Goal: Transaction & Acquisition: Purchase product/service

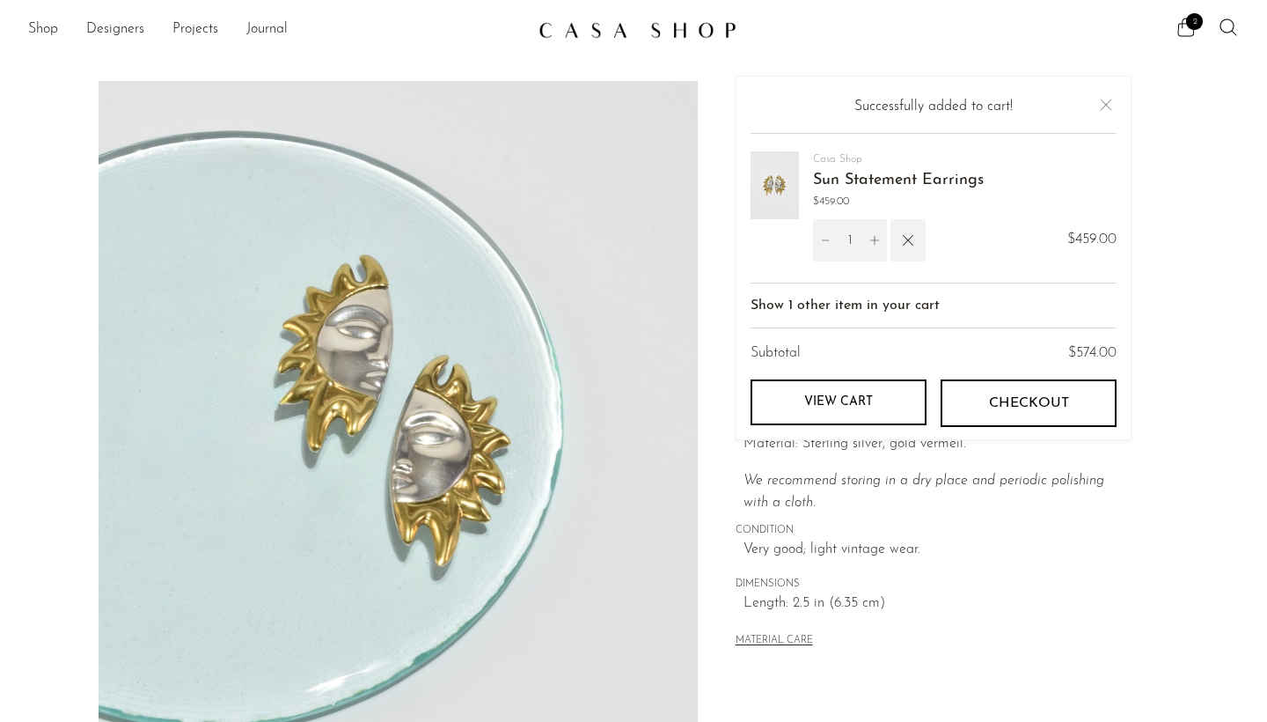
click at [1175, 24] on div "2" at bounding box center [991, 30] width 496 height 26
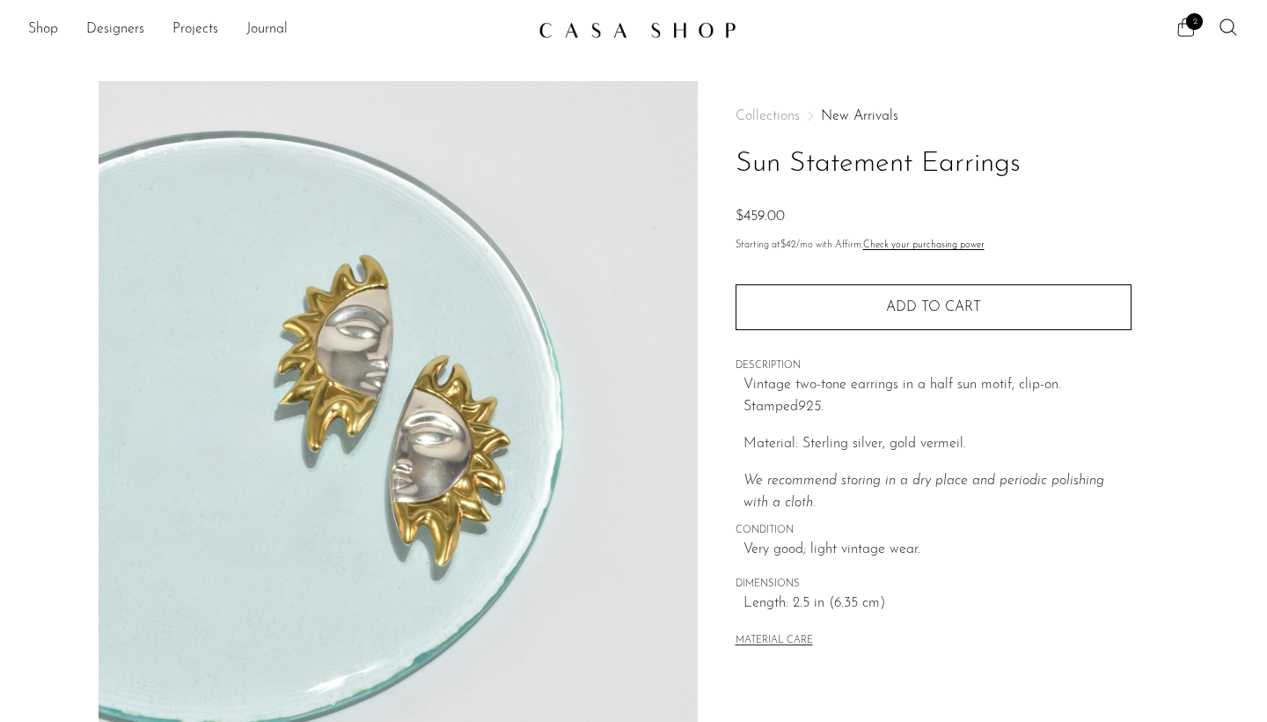
click at [1187, 28] on icon at bounding box center [1186, 27] width 21 height 21
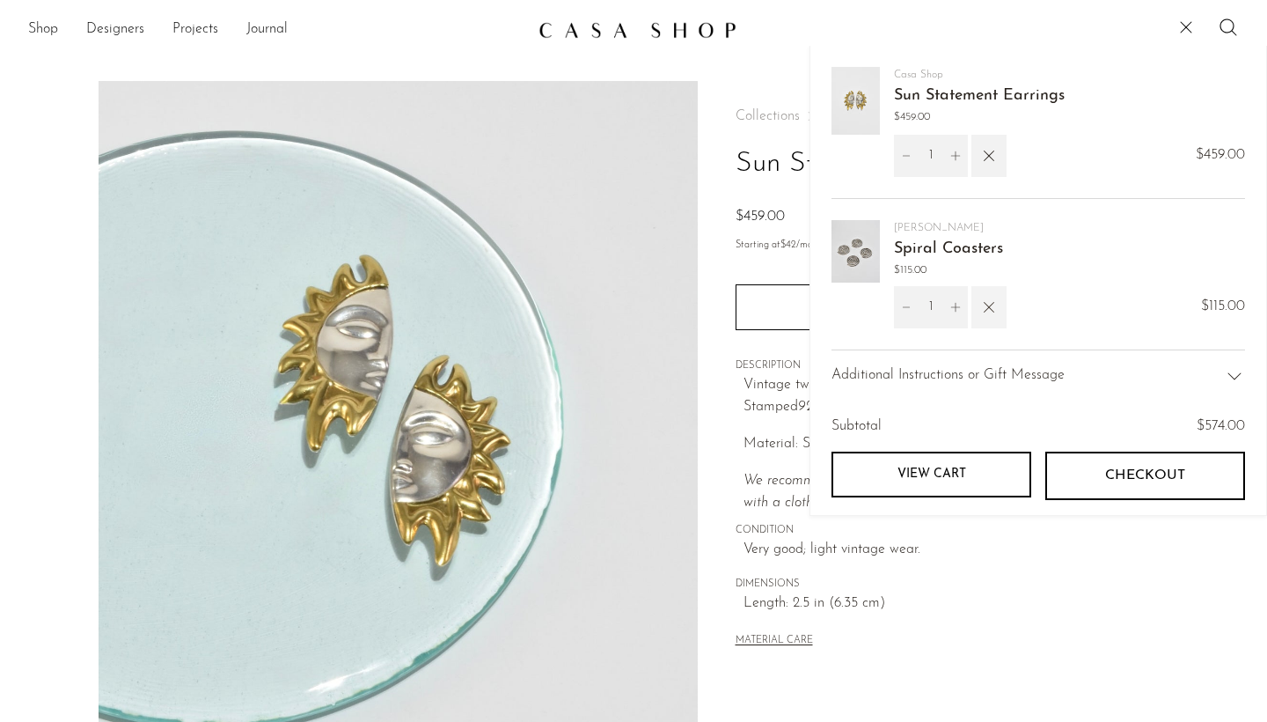
click at [991, 308] on icon "button" at bounding box center [989, 307] width 11 height 11
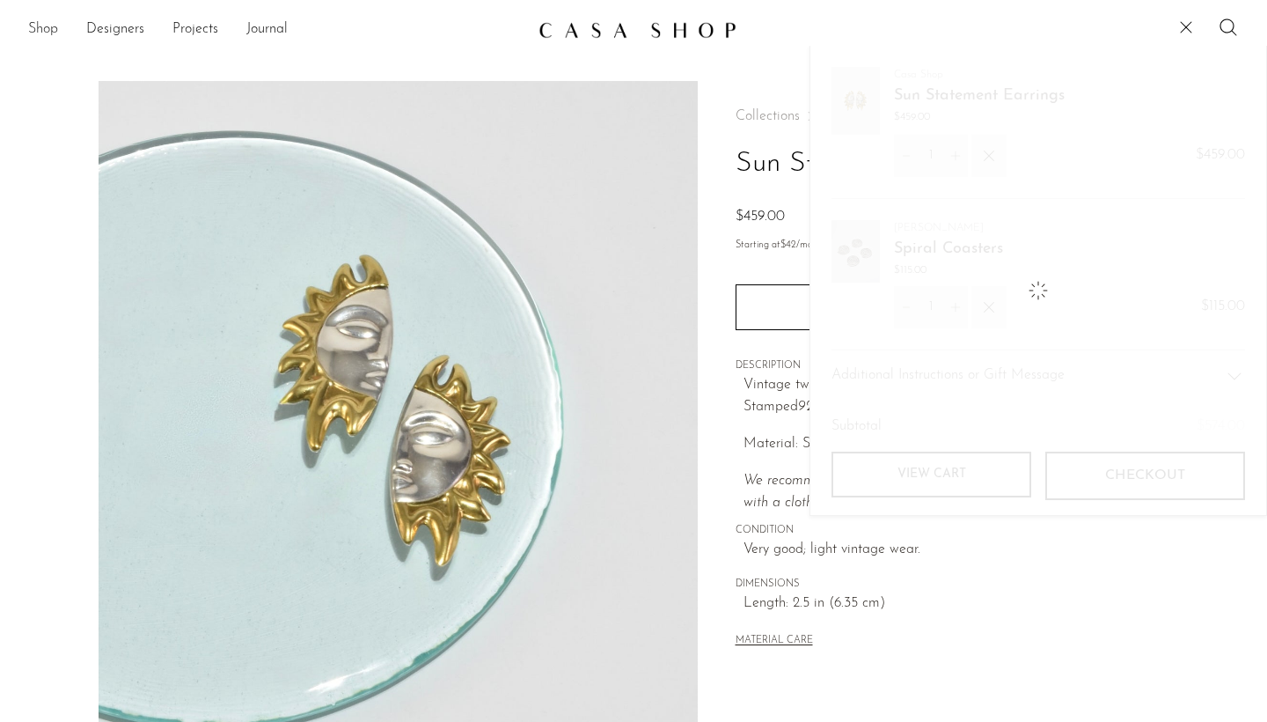
click at [53, 18] on li "Shop Featured New Arrivals Bestsellers Coming Soon Jewelry Jewelry All Earrings…" at bounding box center [43, 30] width 30 height 30
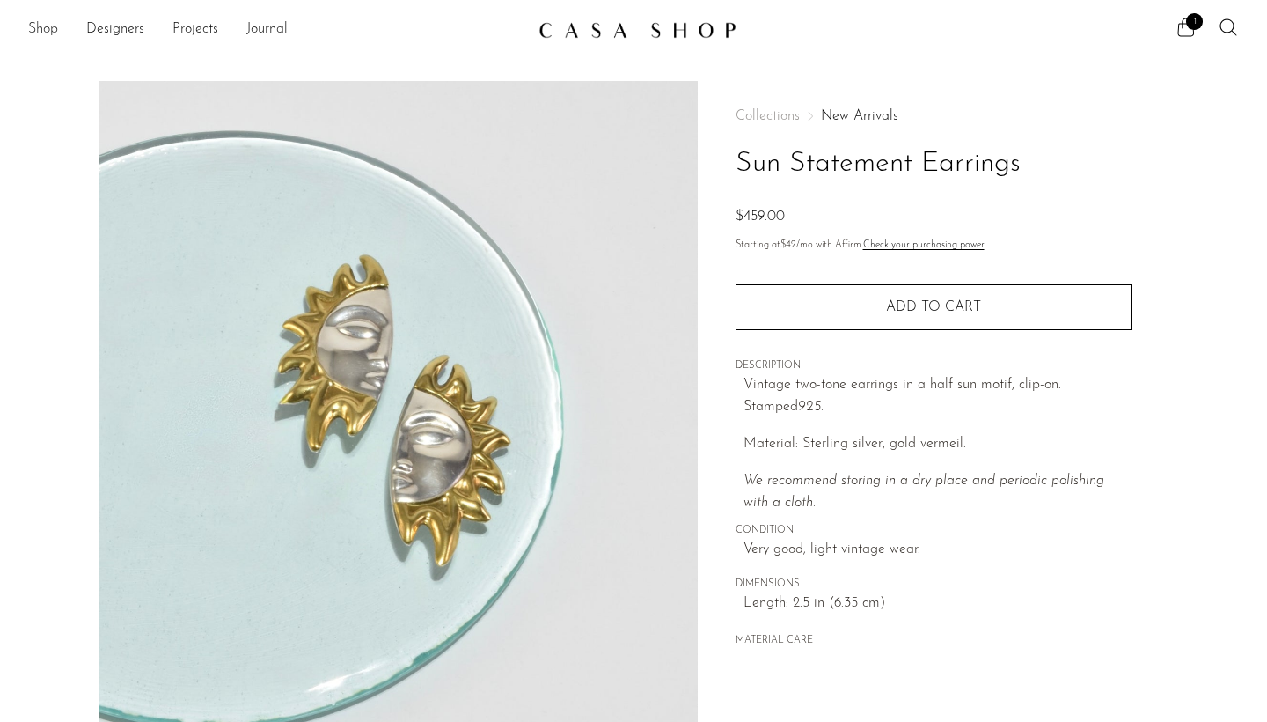
click at [55, 26] on link "Shop" at bounding box center [43, 29] width 30 height 23
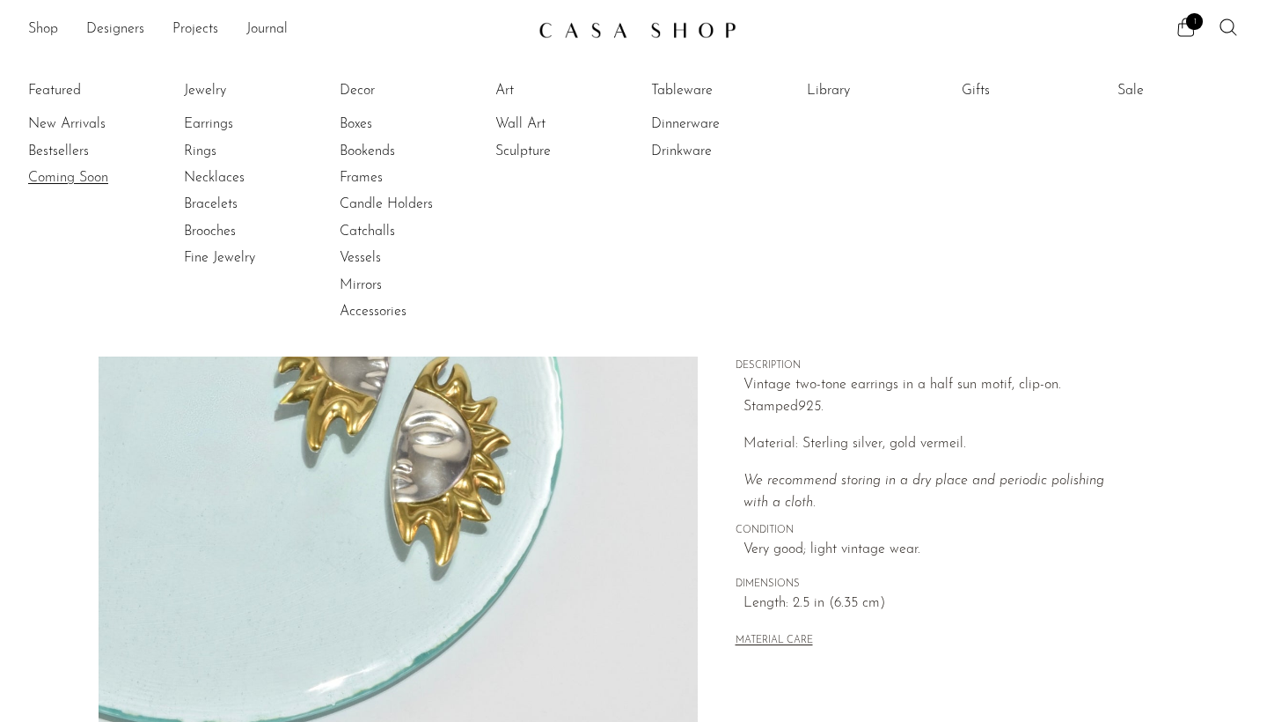
click at [79, 182] on link "Coming Soon" at bounding box center [94, 177] width 132 height 19
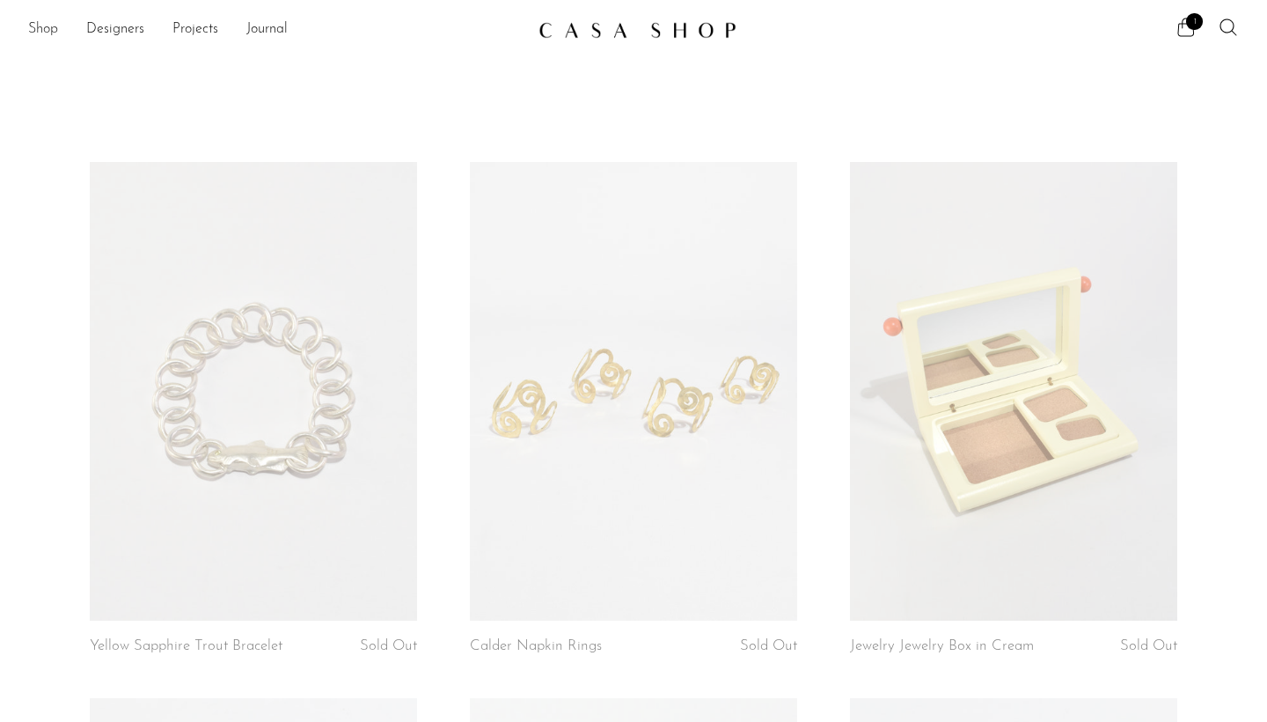
click at [43, 26] on link "Shop" at bounding box center [43, 29] width 30 height 23
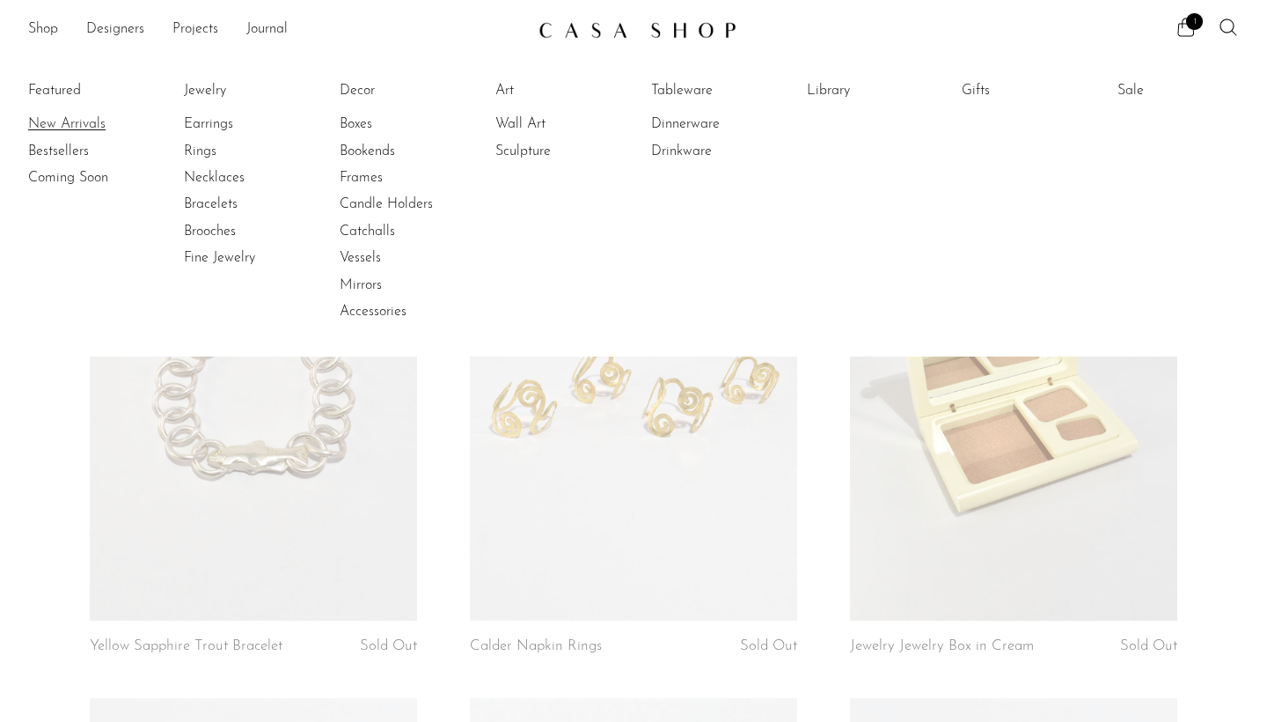
click at [59, 131] on link "New Arrivals" at bounding box center [94, 123] width 132 height 19
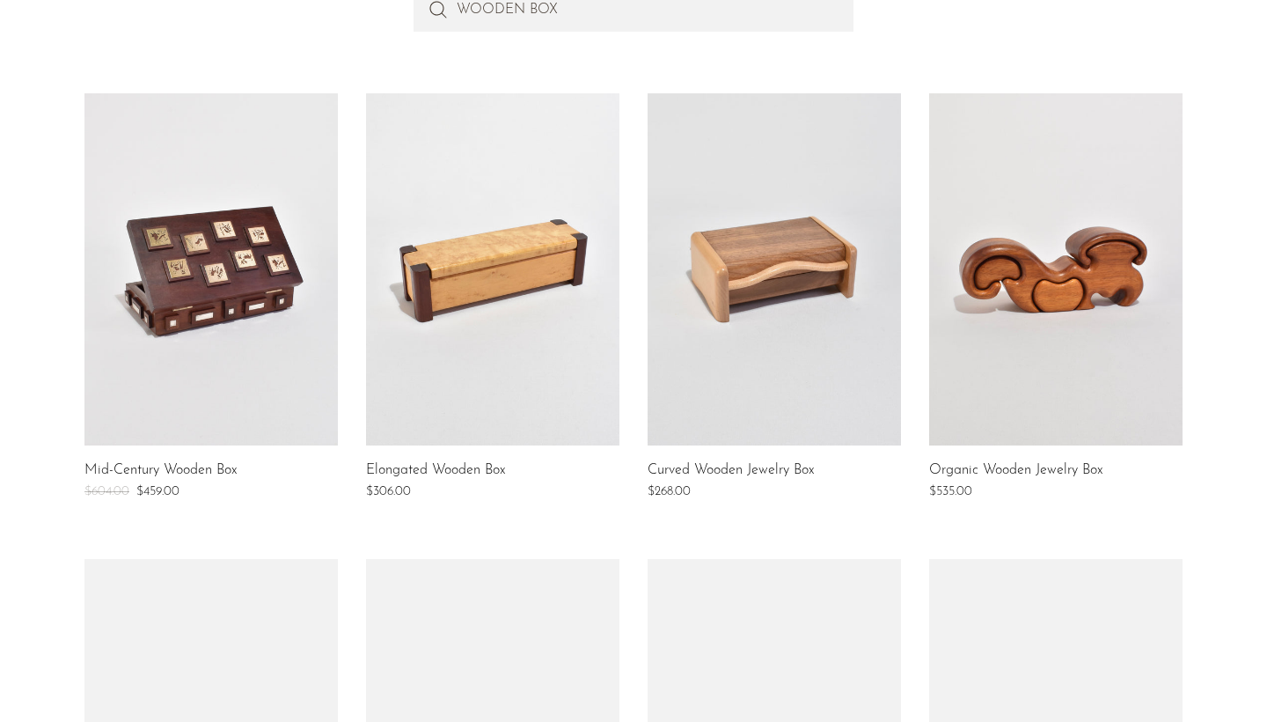
scroll to position [257, 0]
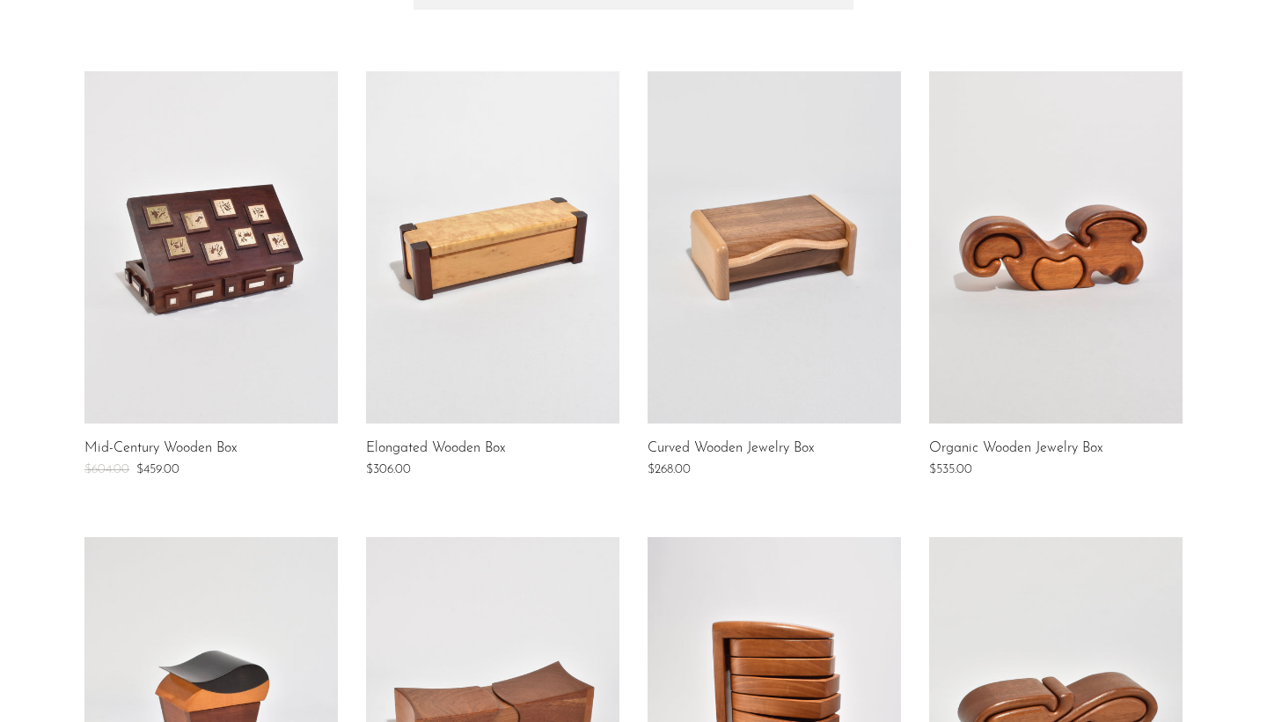
click at [491, 312] on link at bounding box center [492, 247] width 253 height 352
click at [770, 231] on link at bounding box center [774, 247] width 253 height 352
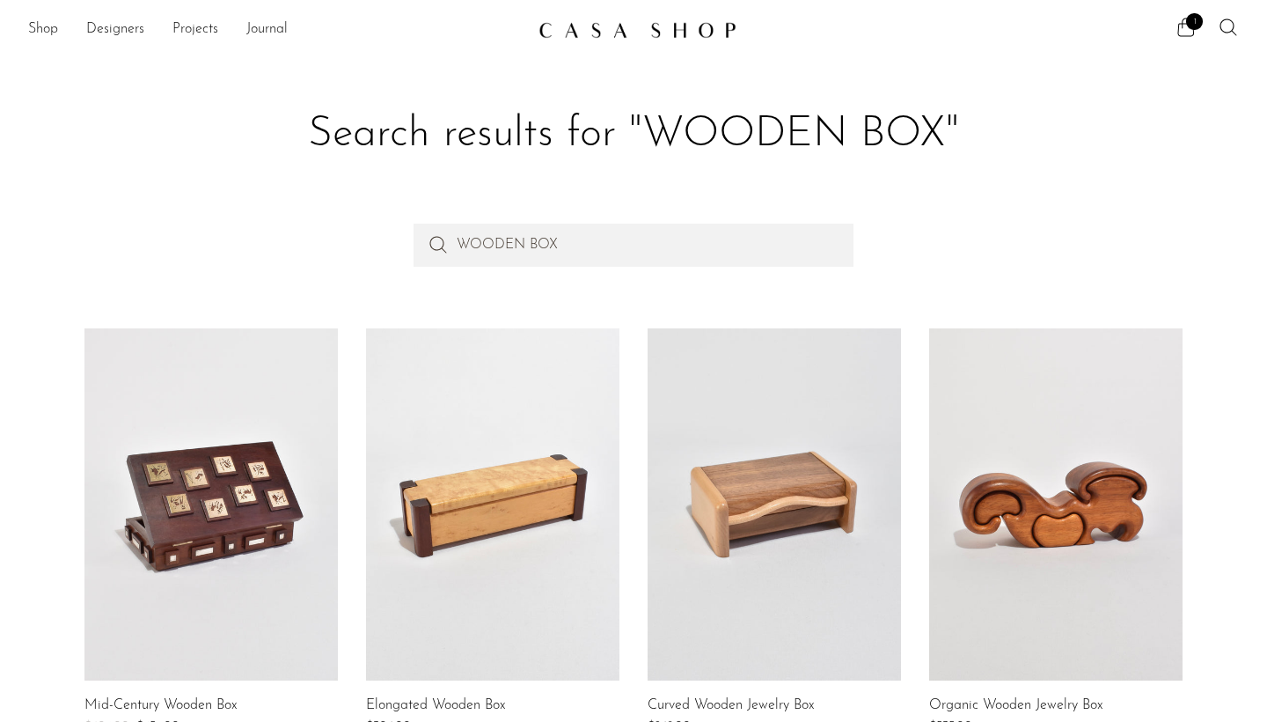
scroll to position [0, 0]
click at [42, 27] on link "Shop" at bounding box center [43, 29] width 30 height 23
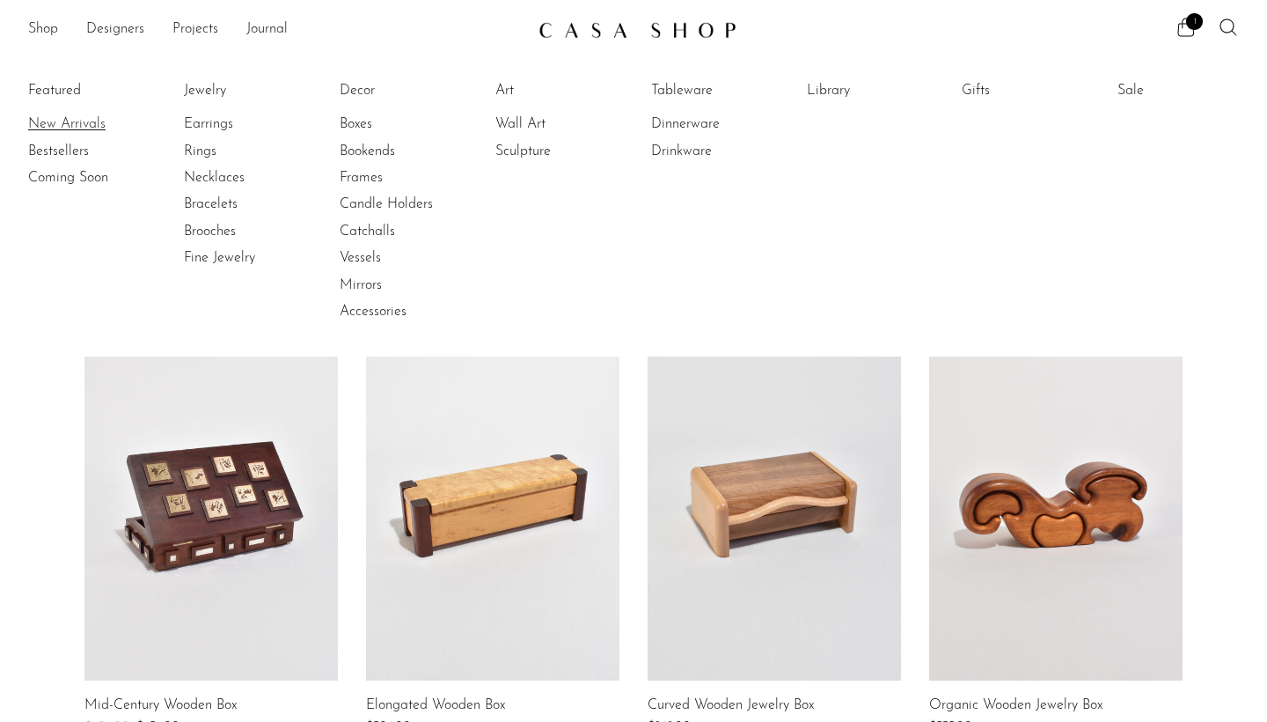
click at [87, 128] on link "New Arrivals" at bounding box center [94, 123] width 132 height 19
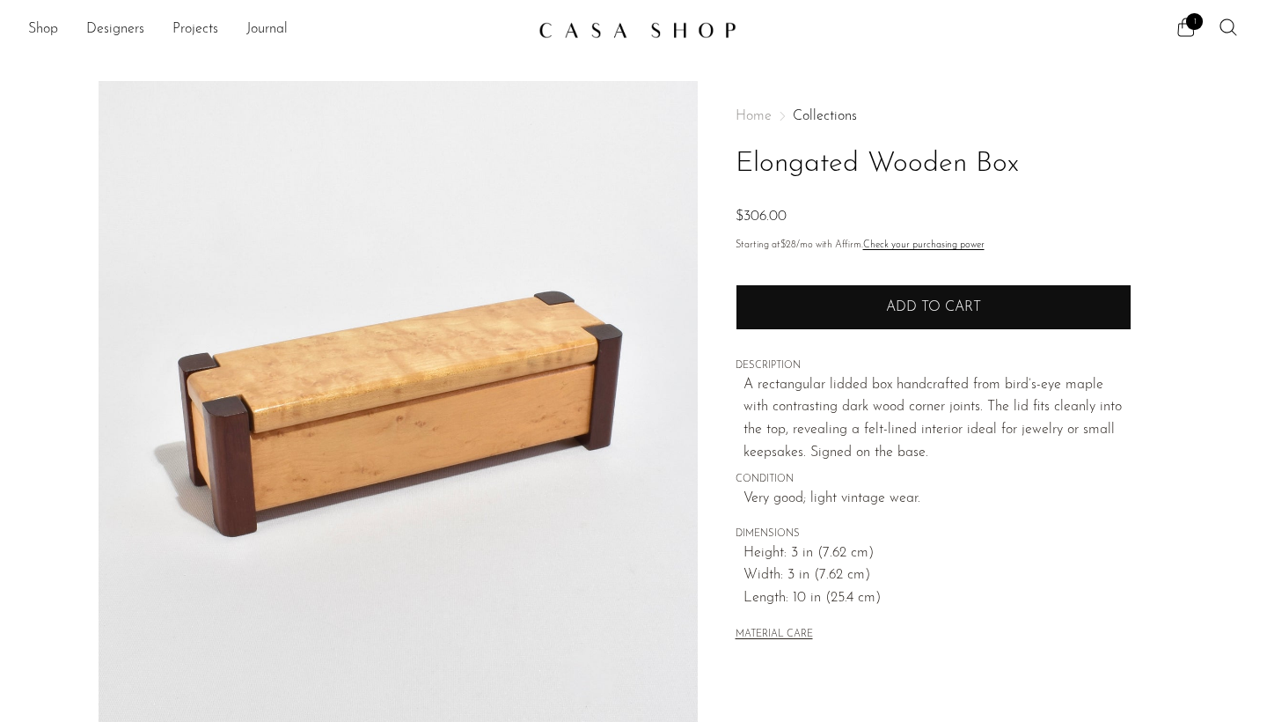
click at [803, 297] on button "Add to cart" at bounding box center [934, 307] width 396 height 46
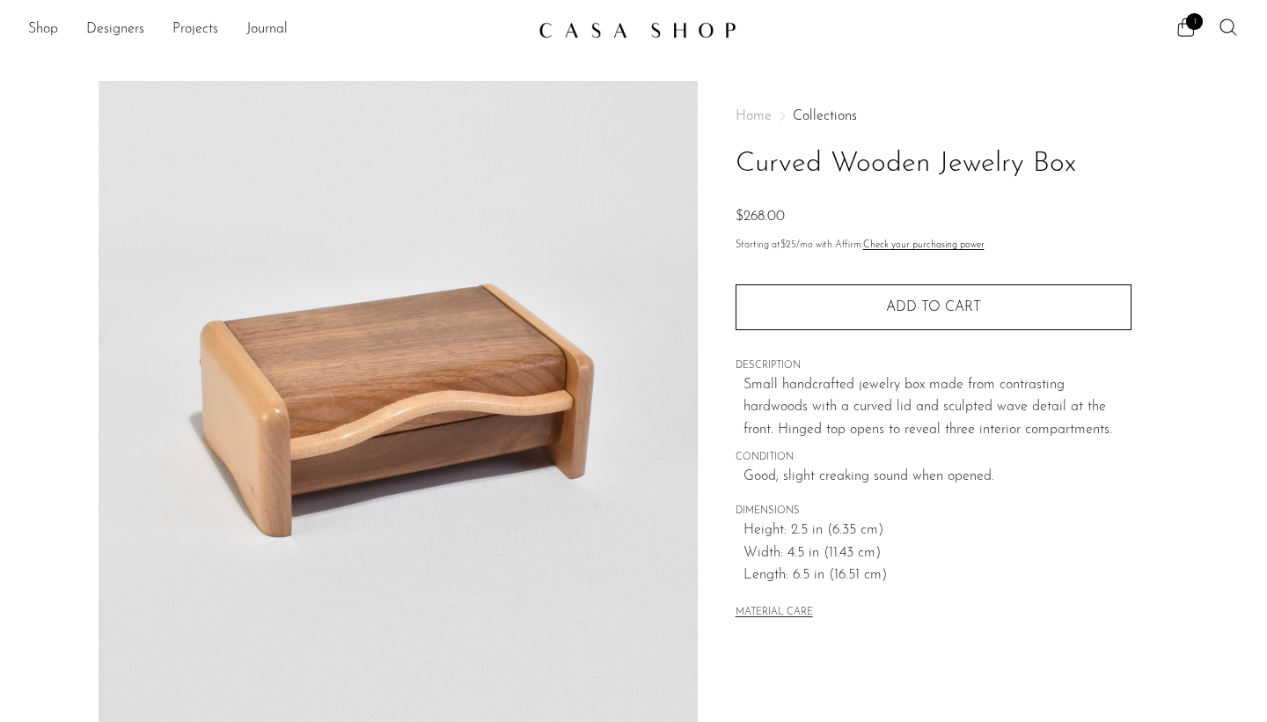
click at [805, 274] on div "Quantity 1 Add to cart" at bounding box center [934, 296] width 396 height 67
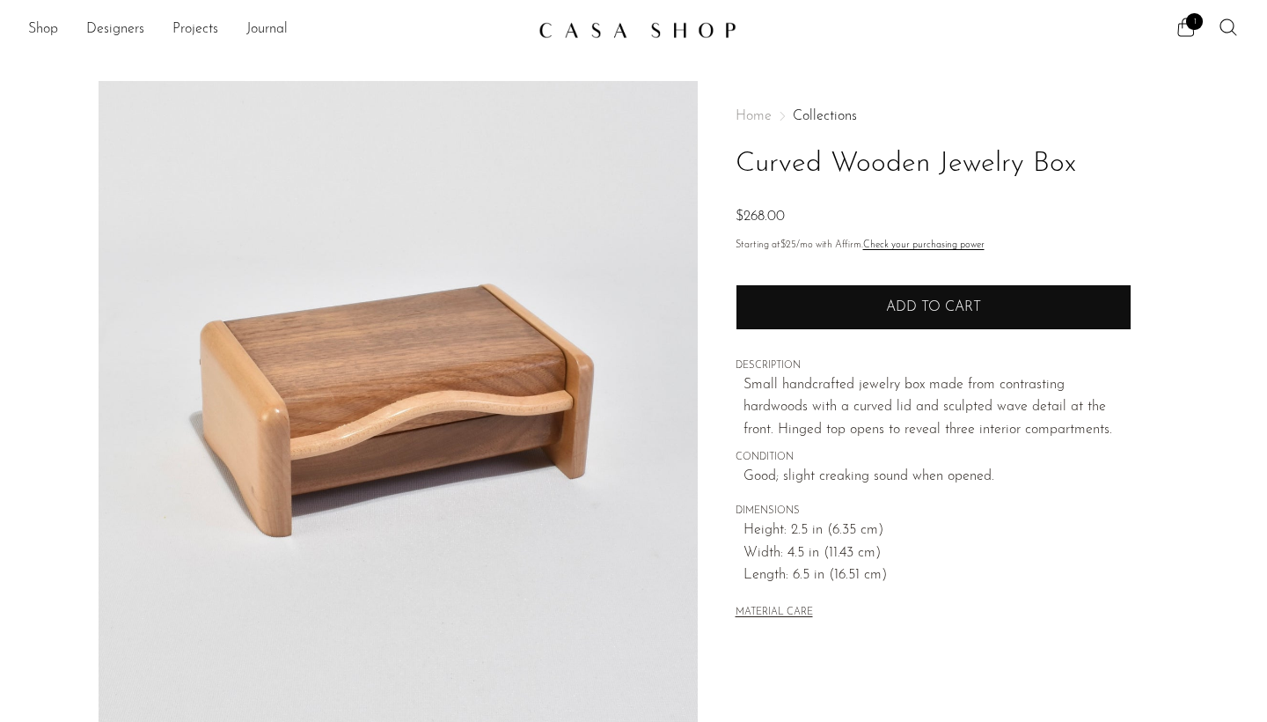
click at [811, 301] on button "Add to cart" at bounding box center [934, 307] width 396 height 46
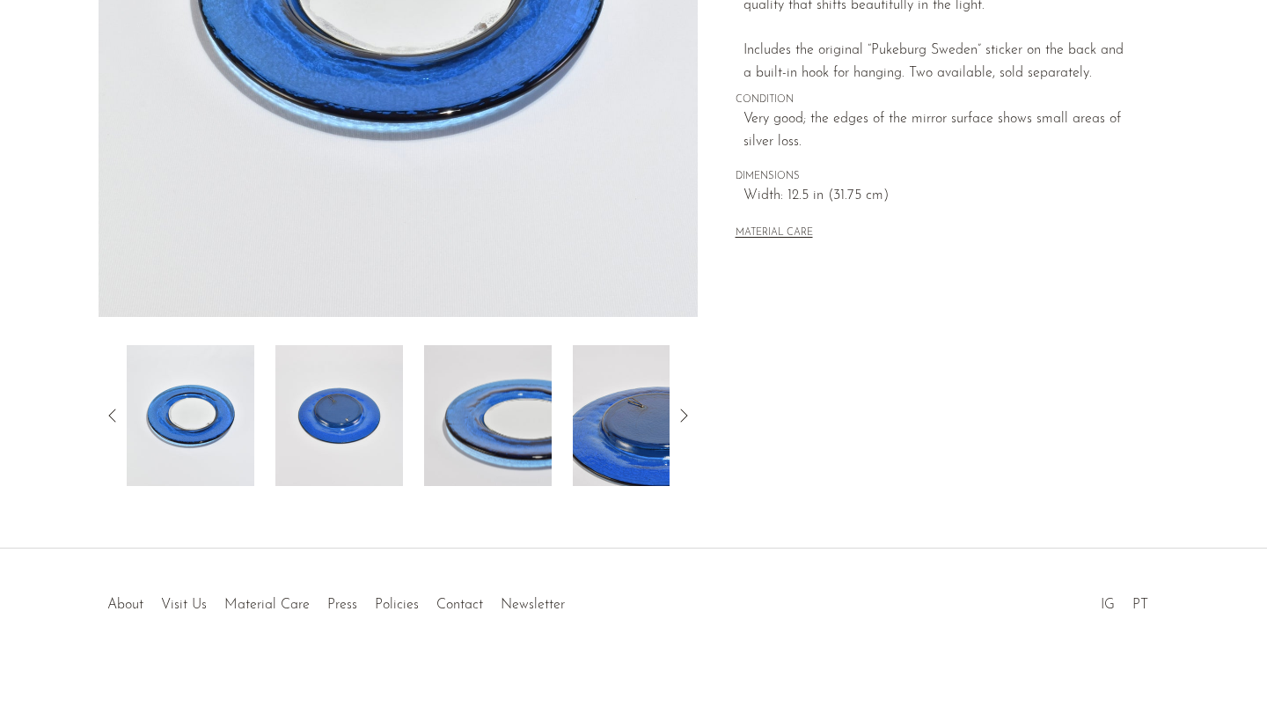
scroll to position [424, 0]
click at [371, 420] on img at bounding box center [339, 415] width 128 height 141
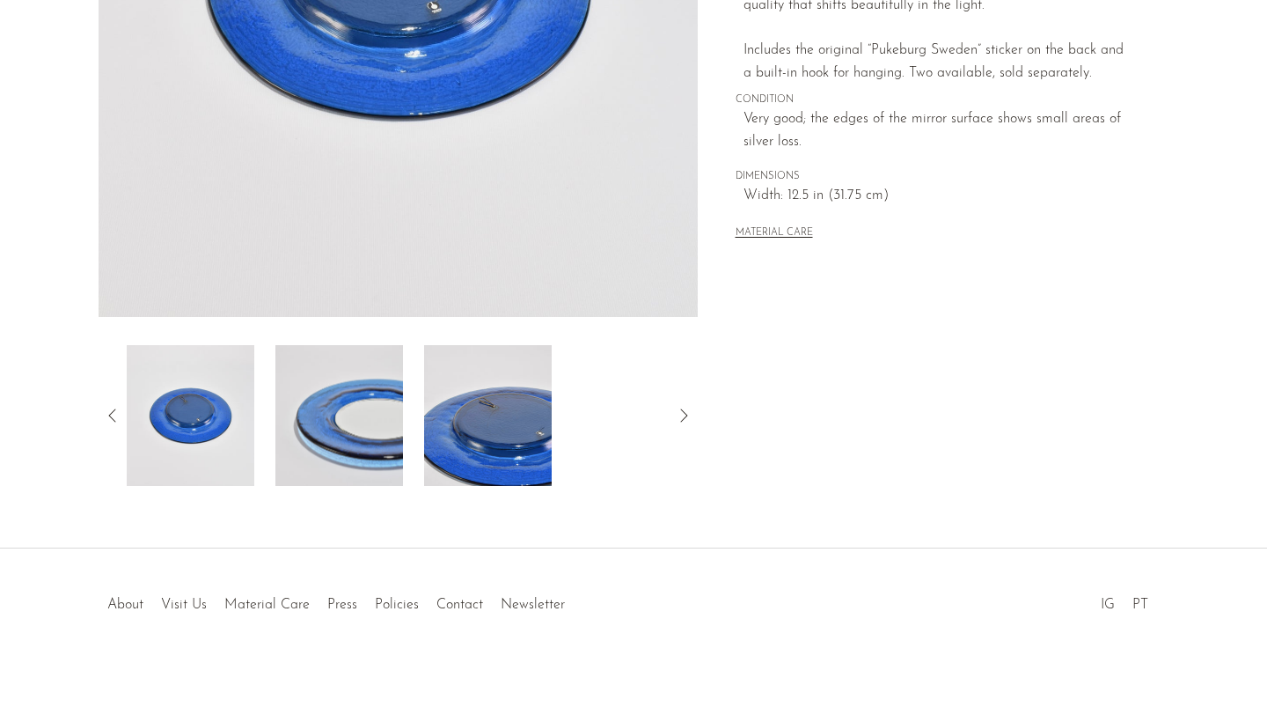
click at [513, 418] on img at bounding box center [488, 415] width 128 height 141
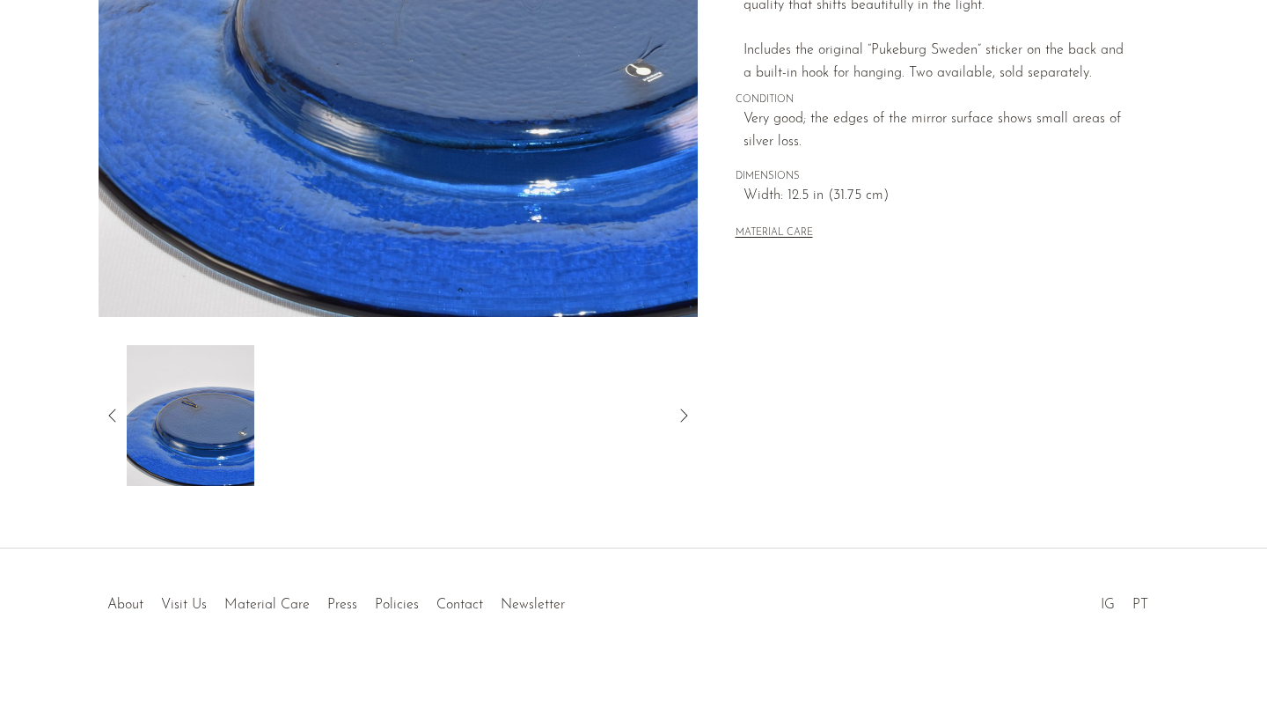
click at [115, 429] on div at bounding box center [398, 415] width 599 height 141
click at [114, 405] on div at bounding box center [398, 415] width 599 height 141
click at [112, 407] on icon at bounding box center [112, 415] width 21 height 21
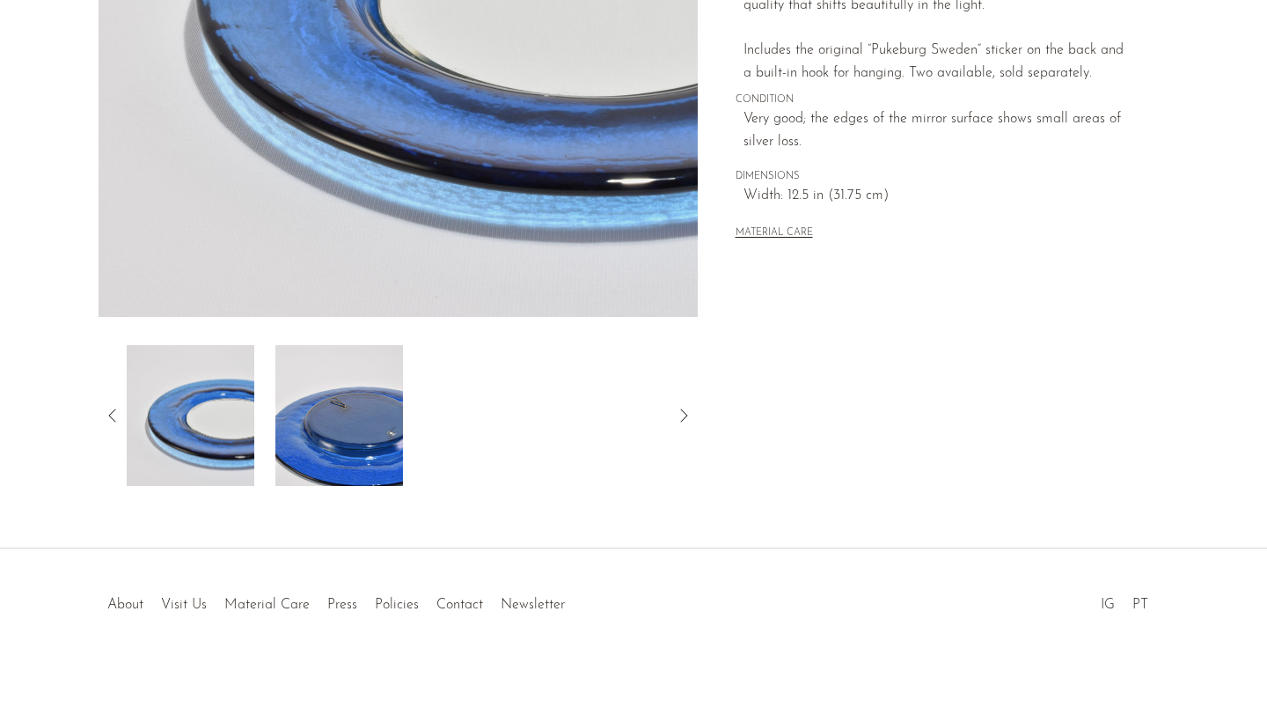
click at [226, 465] on img at bounding box center [191, 415] width 128 height 141
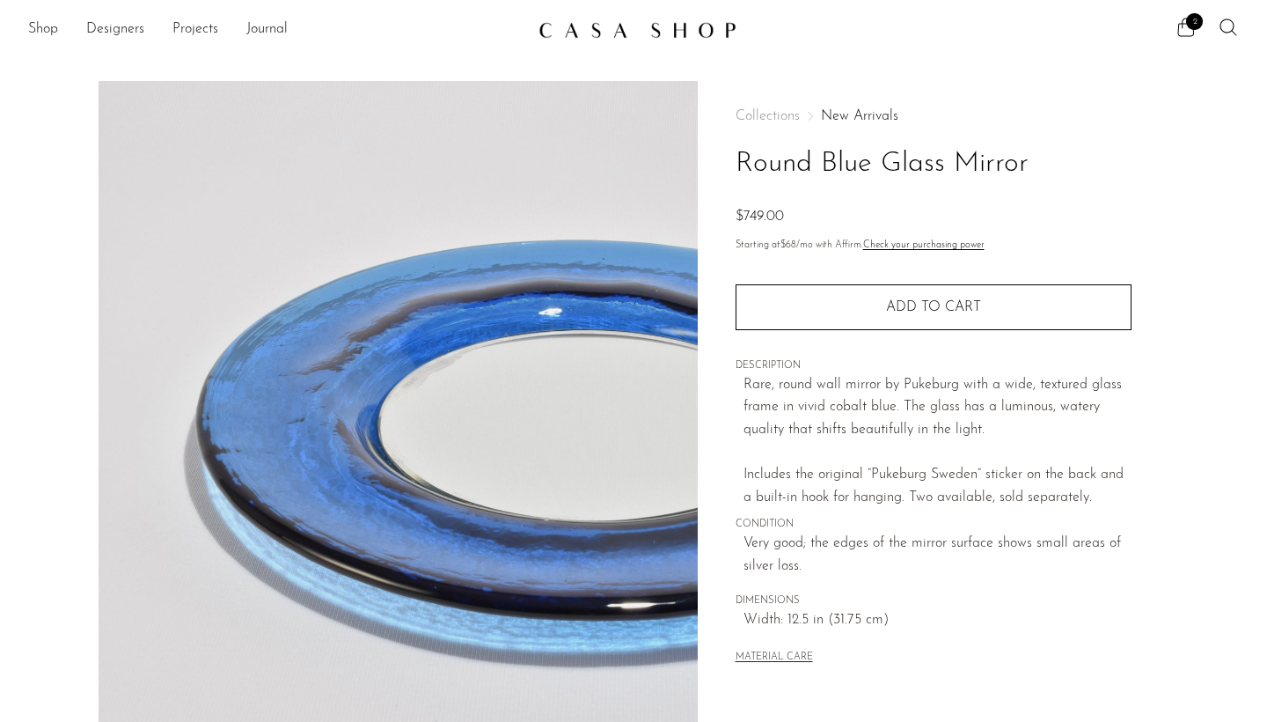
scroll to position [0, 0]
click at [903, 274] on div "Quantity 1 Add to cart" at bounding box center [934, 296] width 396 height 67
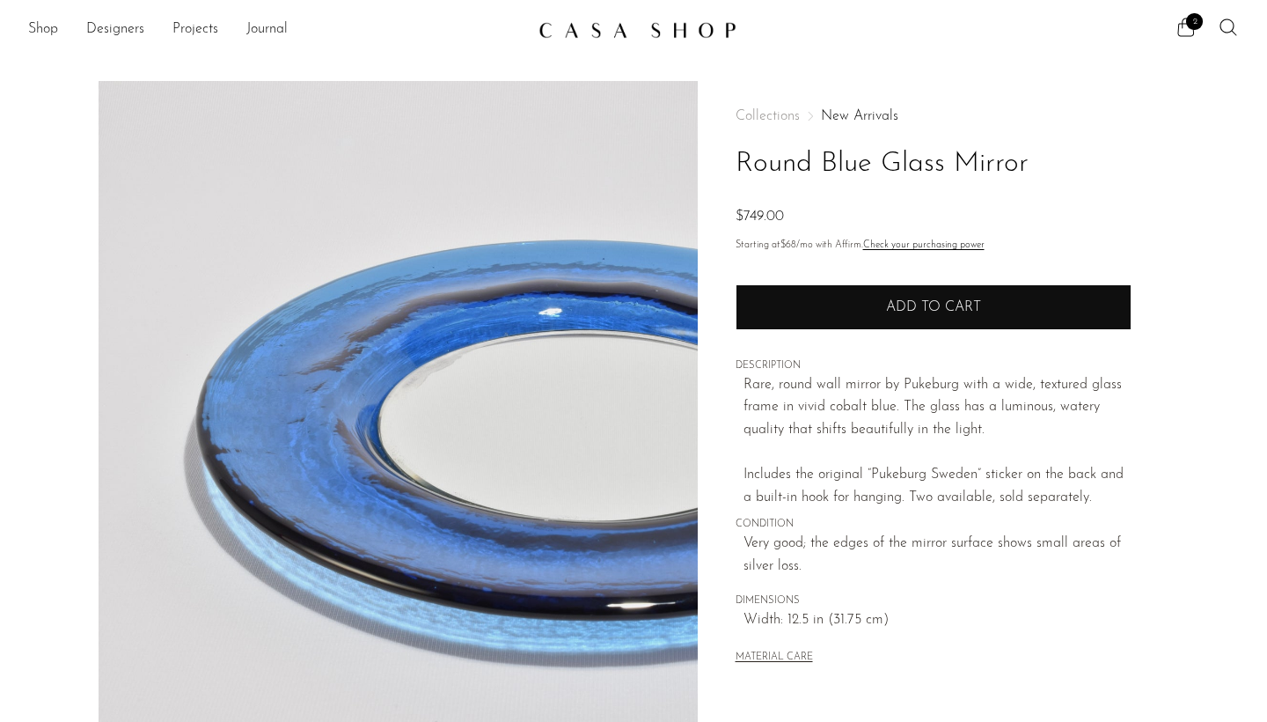
click at [902, 300] on span "Add to cart" at bounding box center [933, 307] width 95 height 14
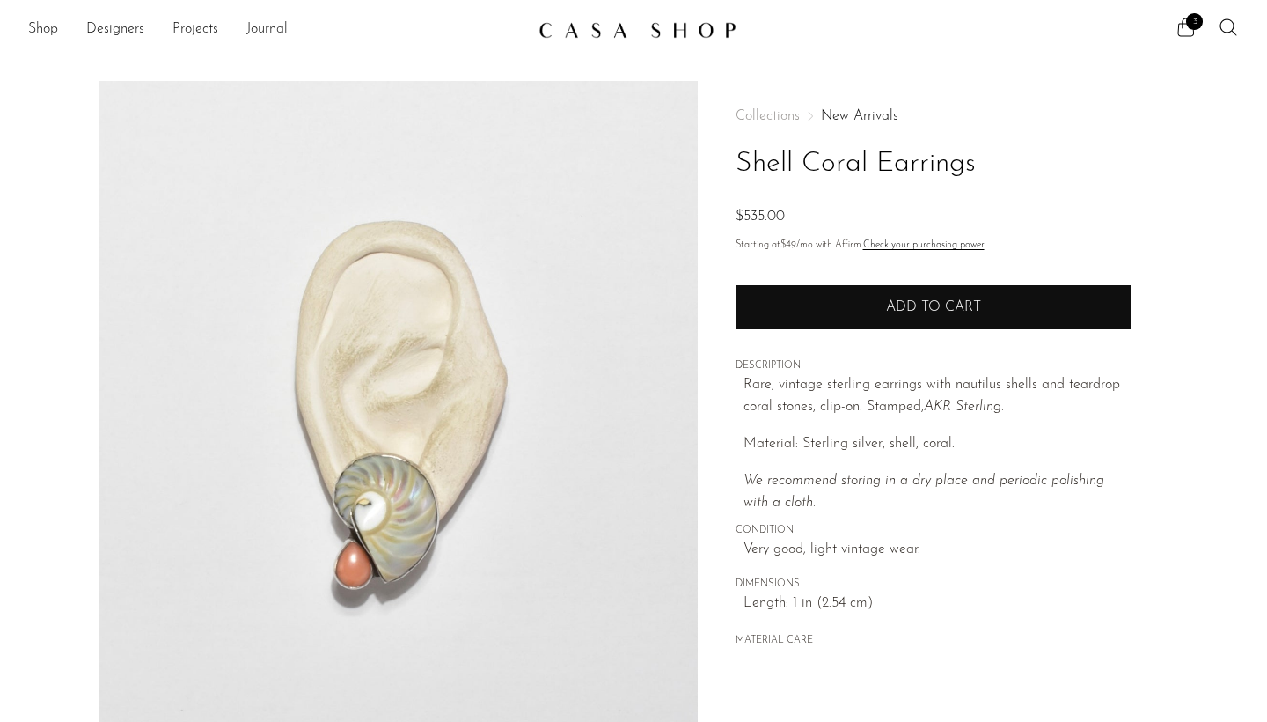
click at [1021, 305] on button "Add to cart" at bounding box center [934, 307] width 396 height 46
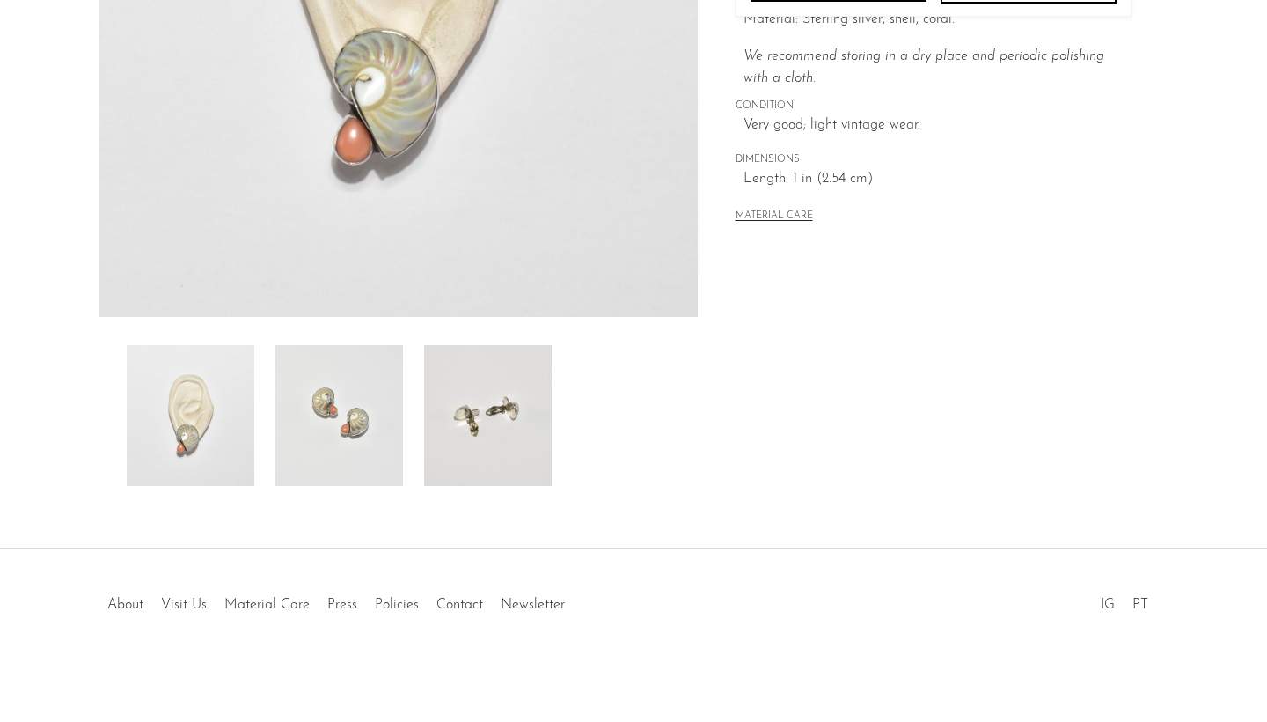
click at [346, 414] on img at bounding box center [339, 415] width 128 height 141
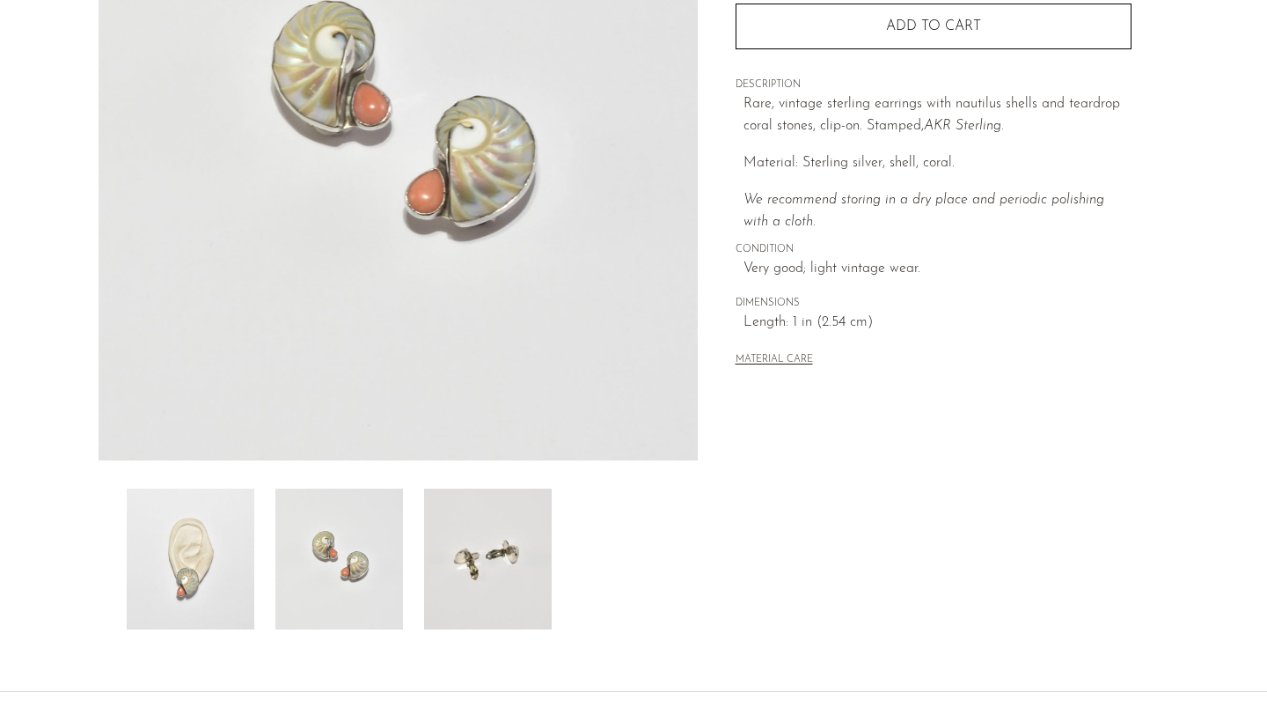
scroll to position [295, 0]
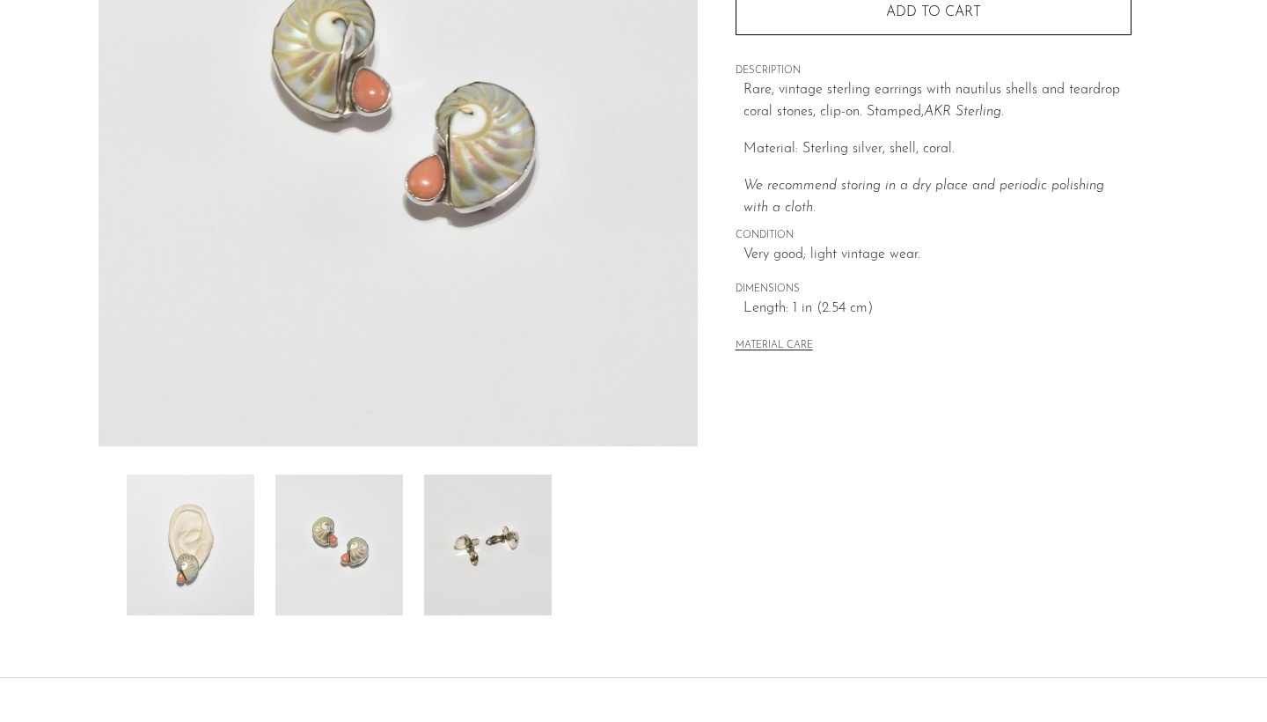
click at [480, 584] on img at bounding box center [488, 544] width 128 height 141
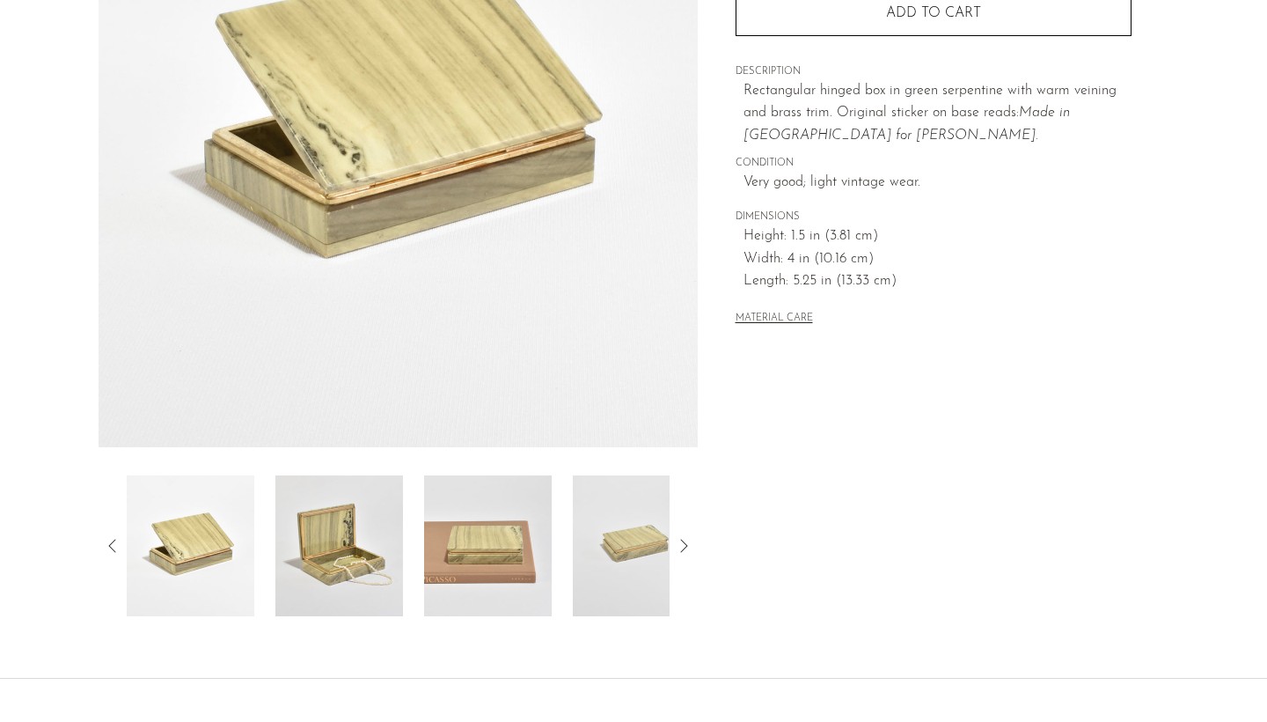
scroll to position [315, 0]
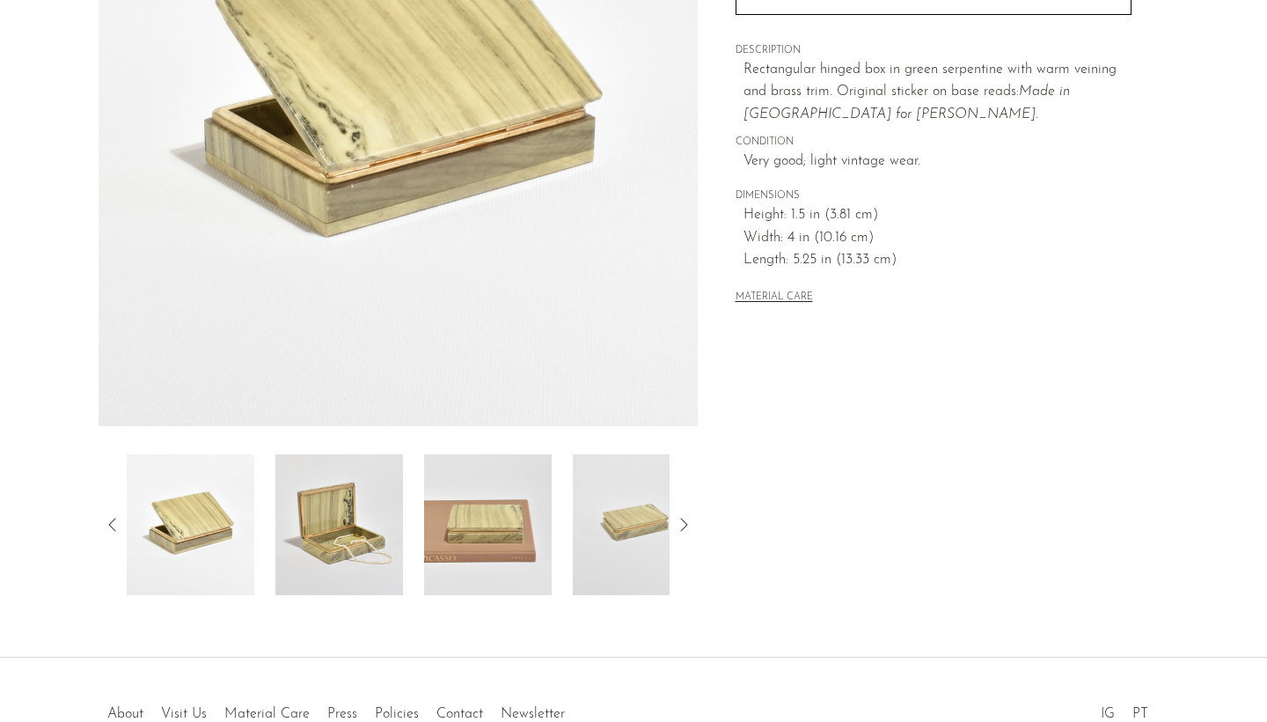
click at [352, 575] on img at bounding box center [339, 524] width 128 height 141
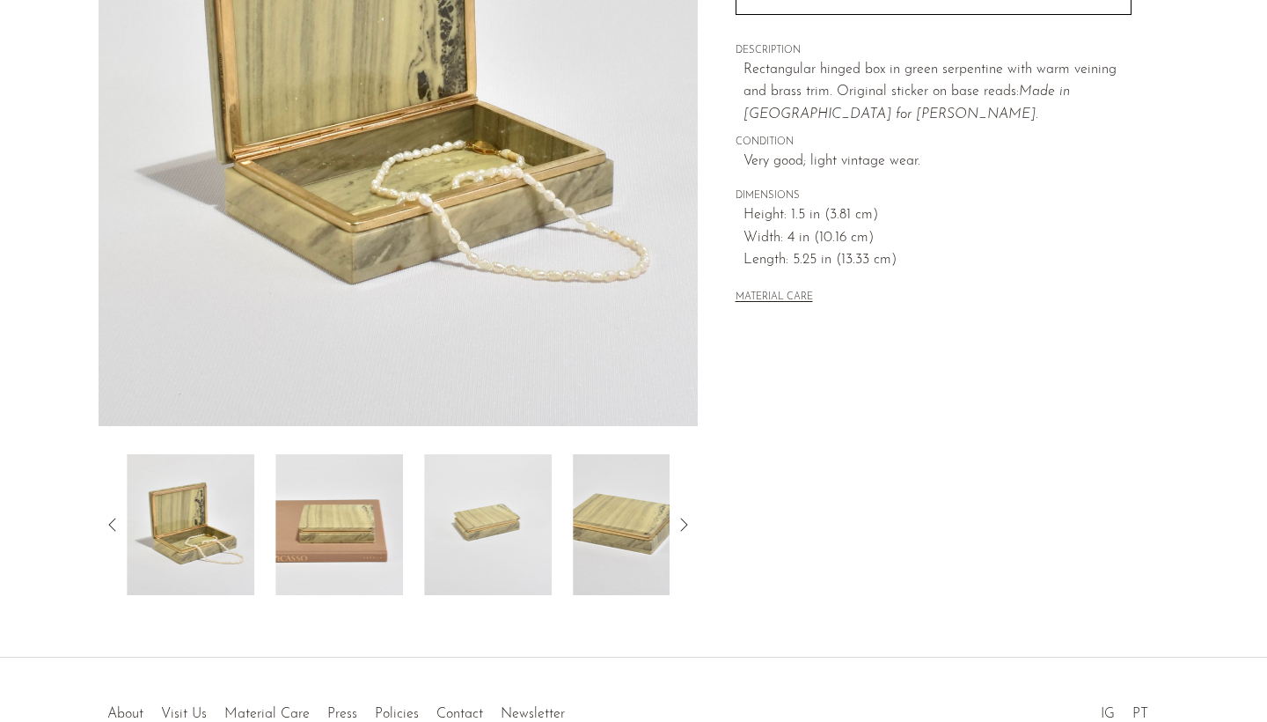
click at [488, 491] on img at bounding box center [488, 524] width 128 height 141
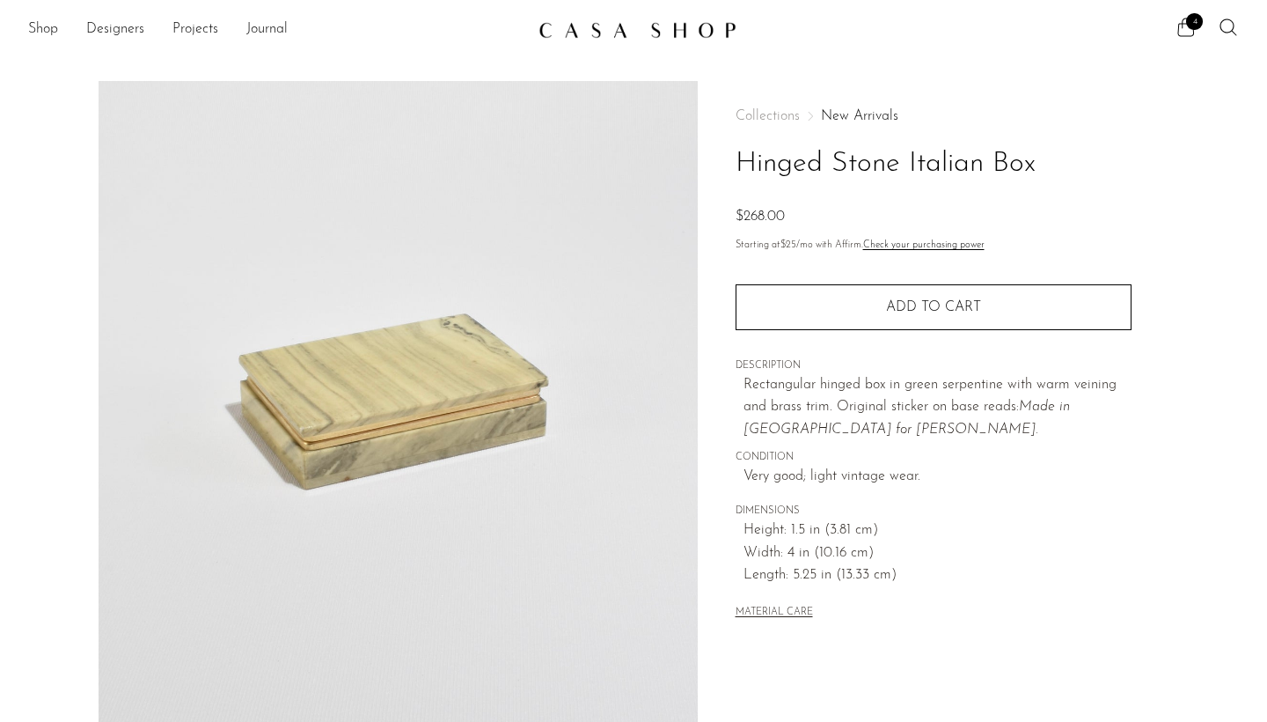
scroll to position [0, 0]
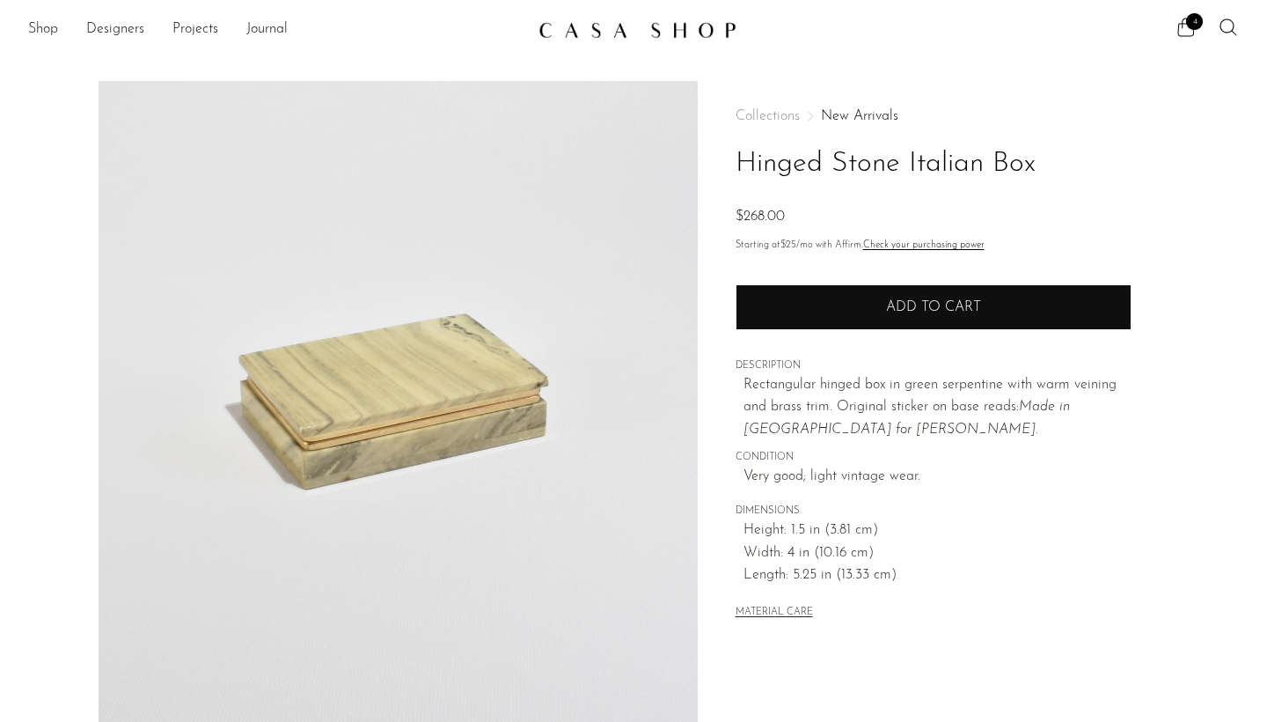
click at [788, 296] on button "Add to cart" at bounding box center [934, 307] width 396 height 46
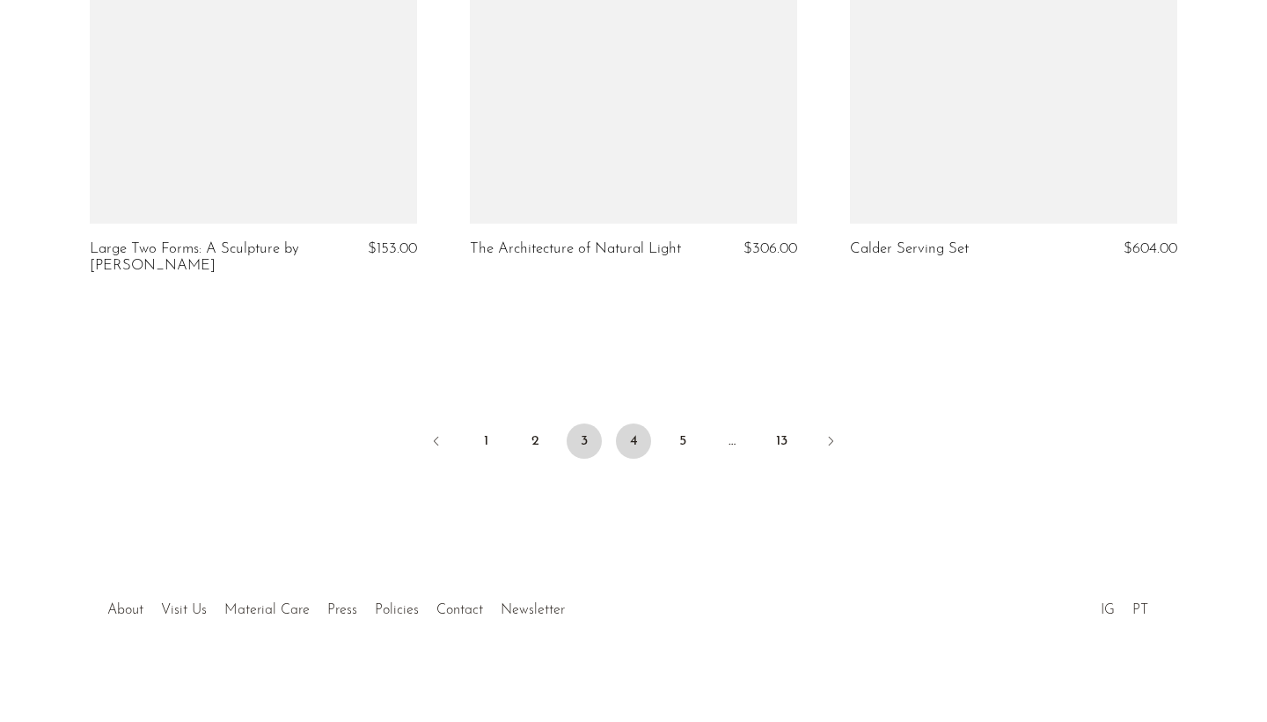
scroll to position [6341, 0]
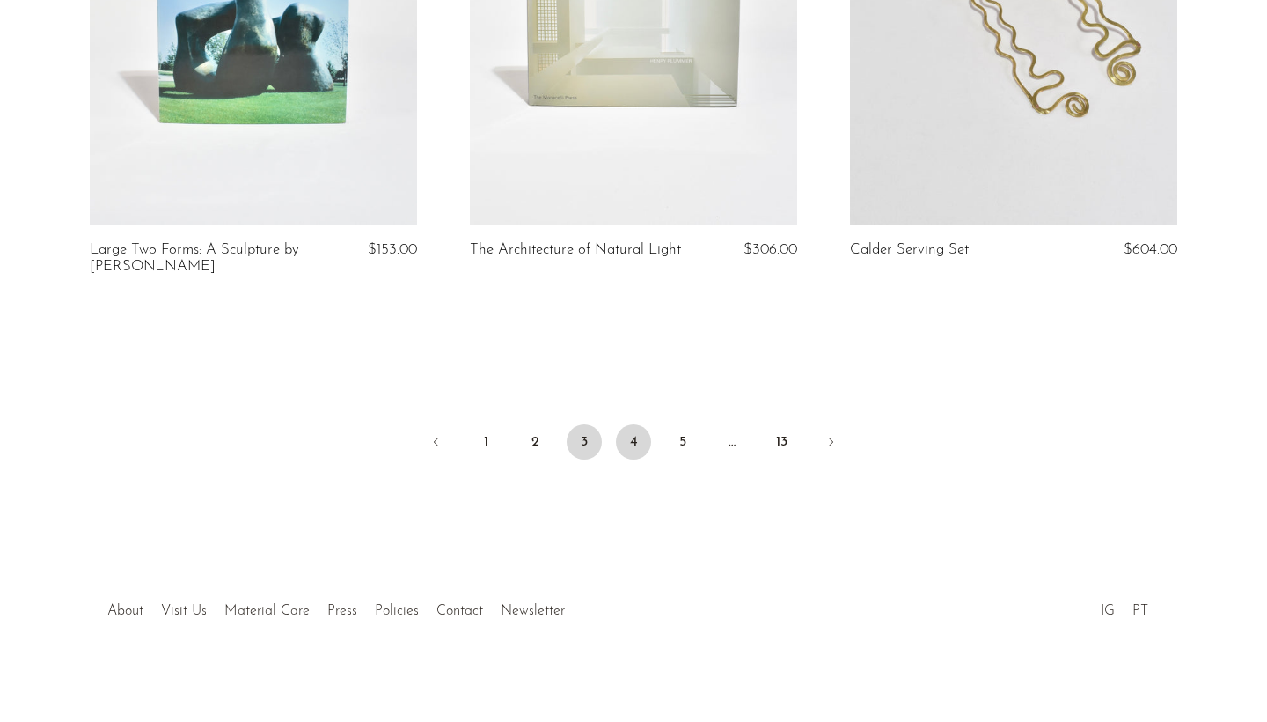
click at [638, 424] on link "4" at bounding box center [633, 441] width 35 height 35
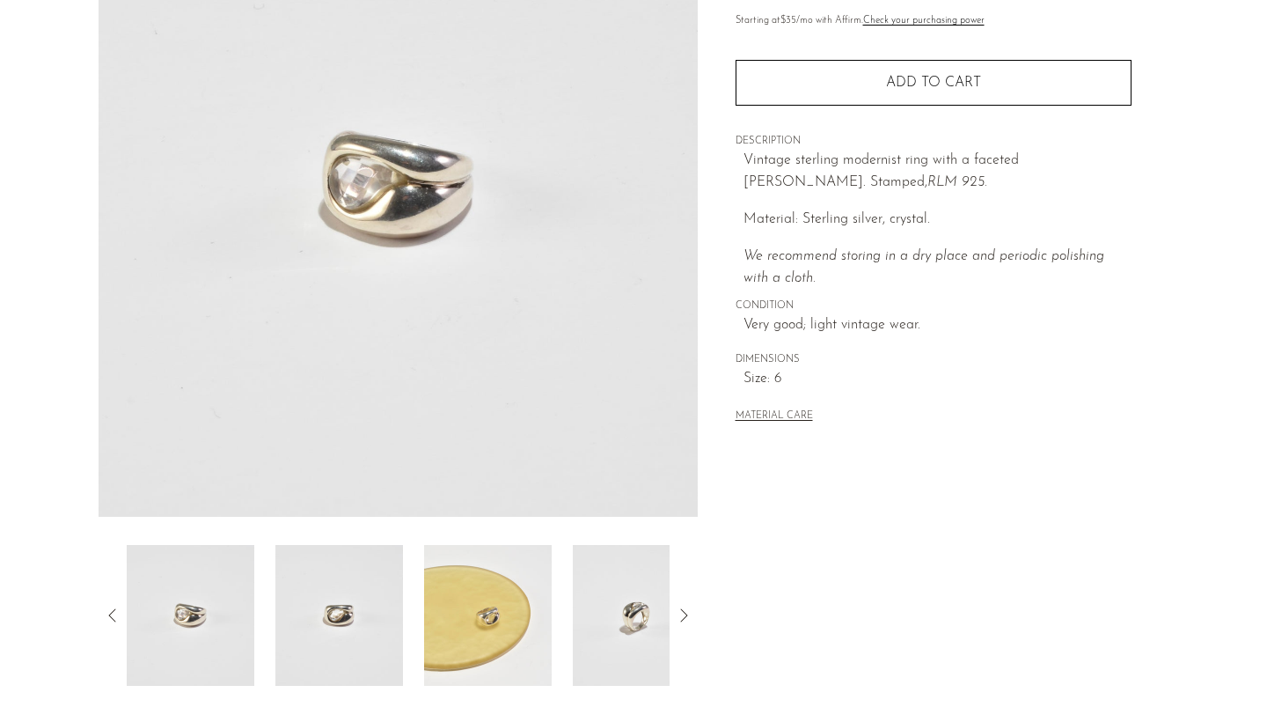
scroll to position [239, 0]
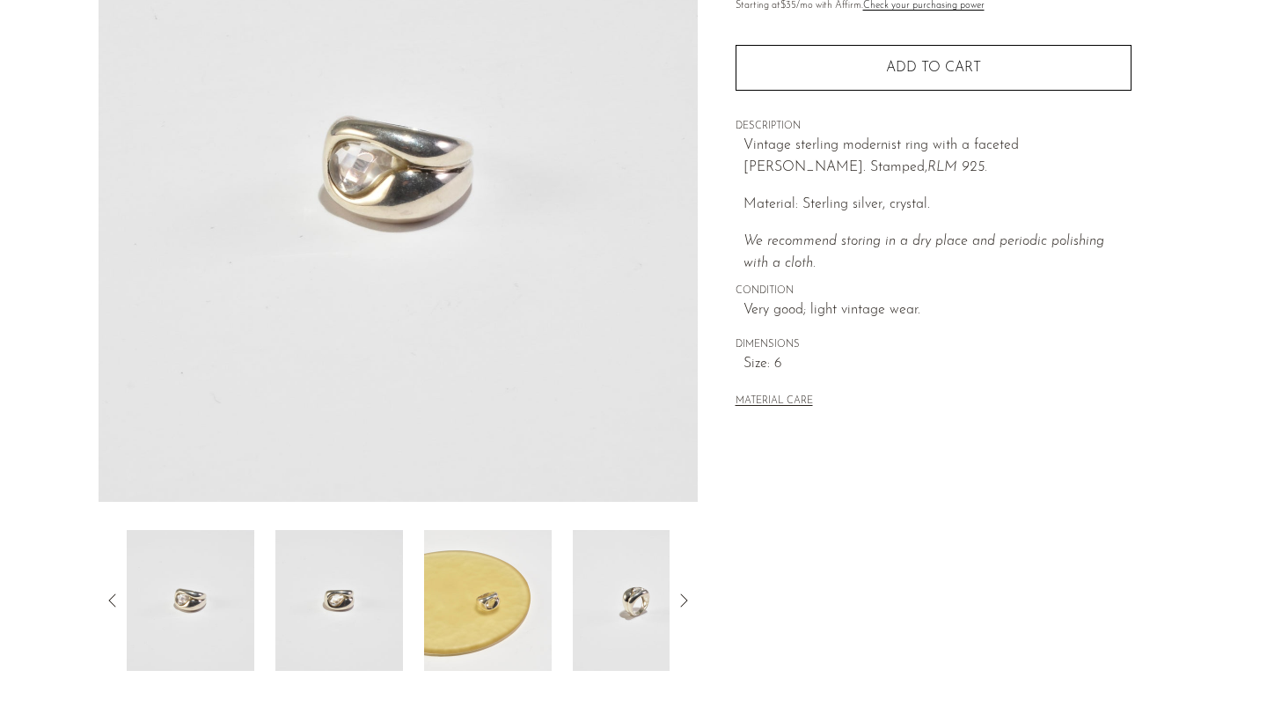
click at [348, 577] on img at bounding box center [339, 600] width 128 height 141
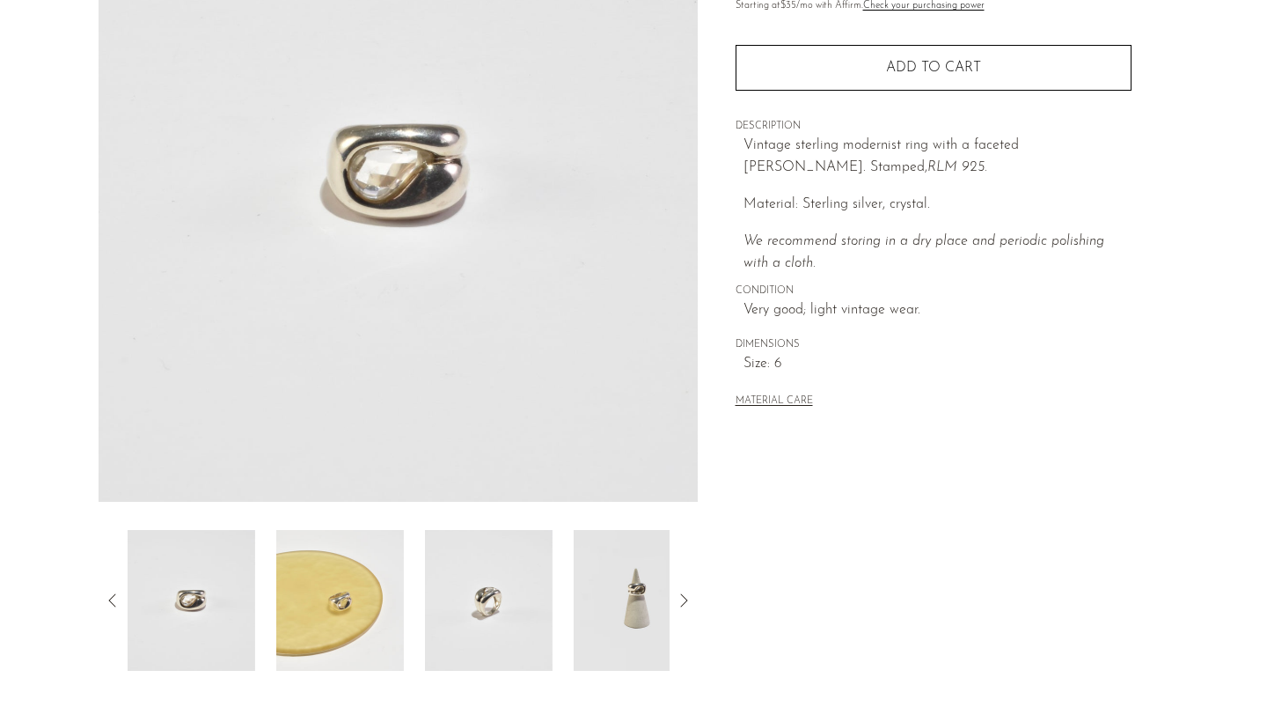
click at [504, 562] on img at bounding box center [489, 600] width 128 height 141
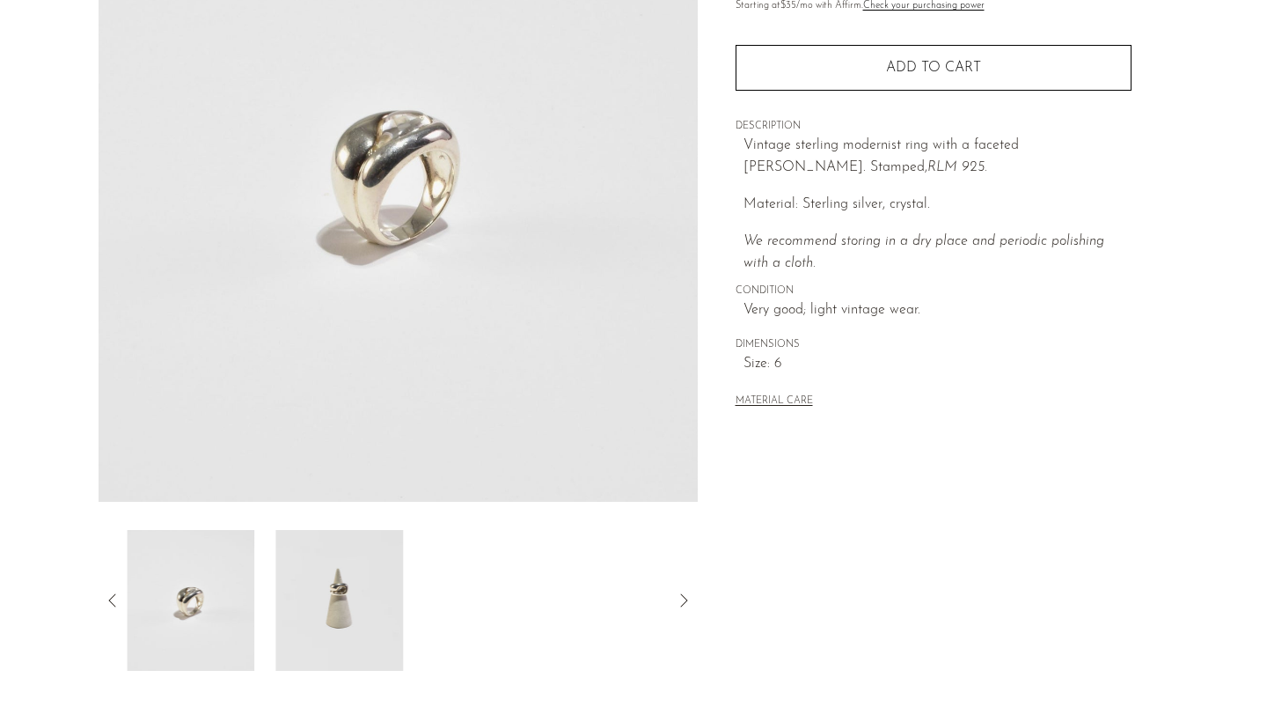
click at [557, 571] on div at bounding box center [398, 600] width 543 height 141
click at [354, 602] on img at bounding box center [339, 600] width 128 height 141
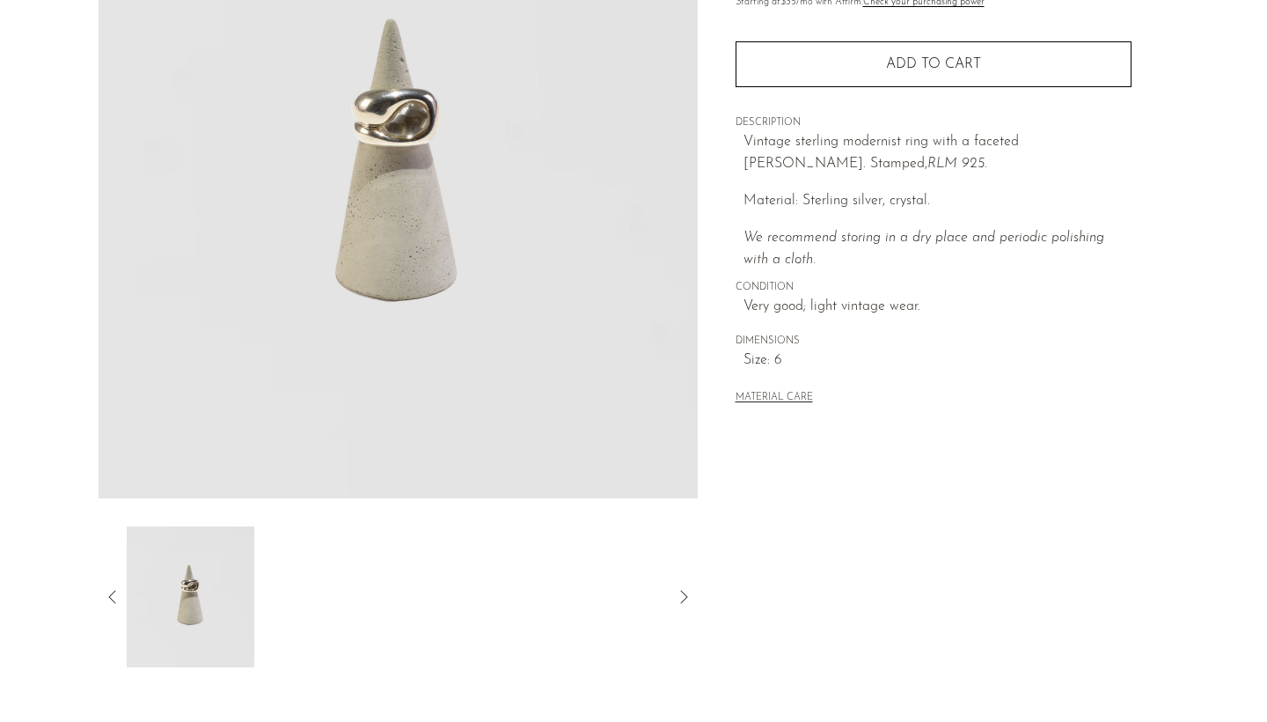
scroll to position [285, 0]
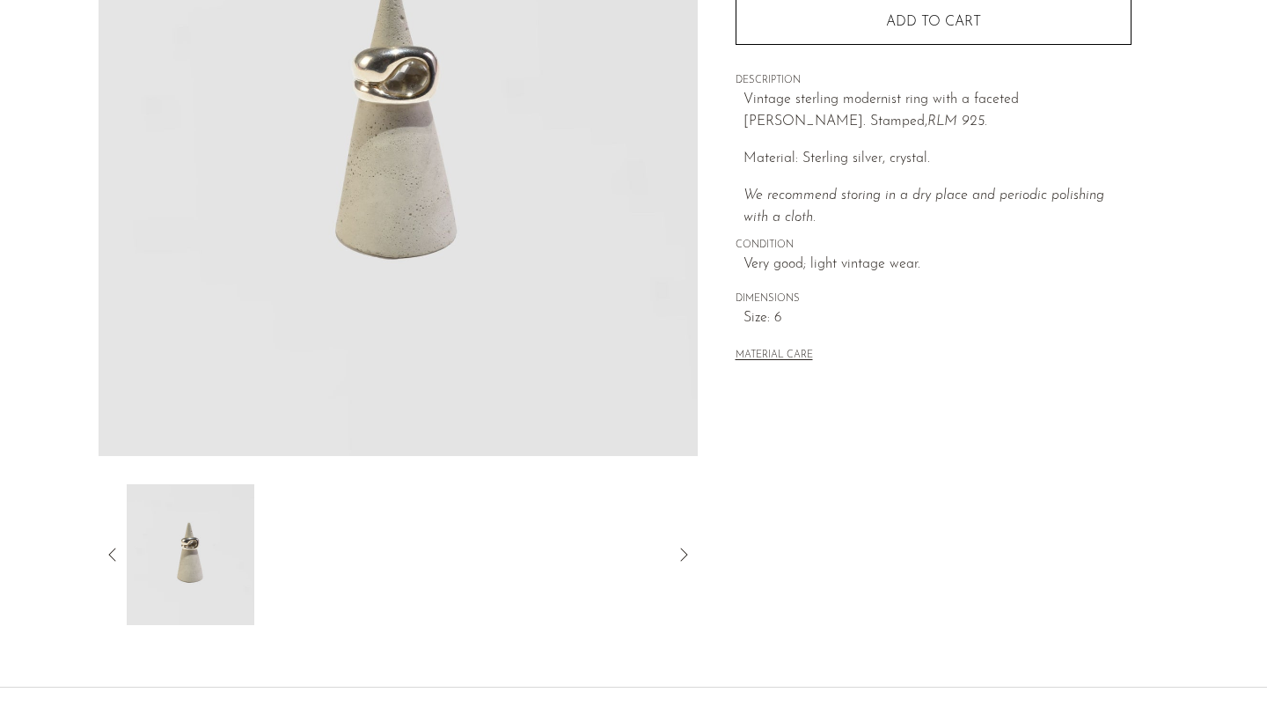
click at [150, 553] on img at bounding box center [191, 554] width 128 height 141
click at [114, 553] on icon at bounding box center [112, 554] width 21 height 21
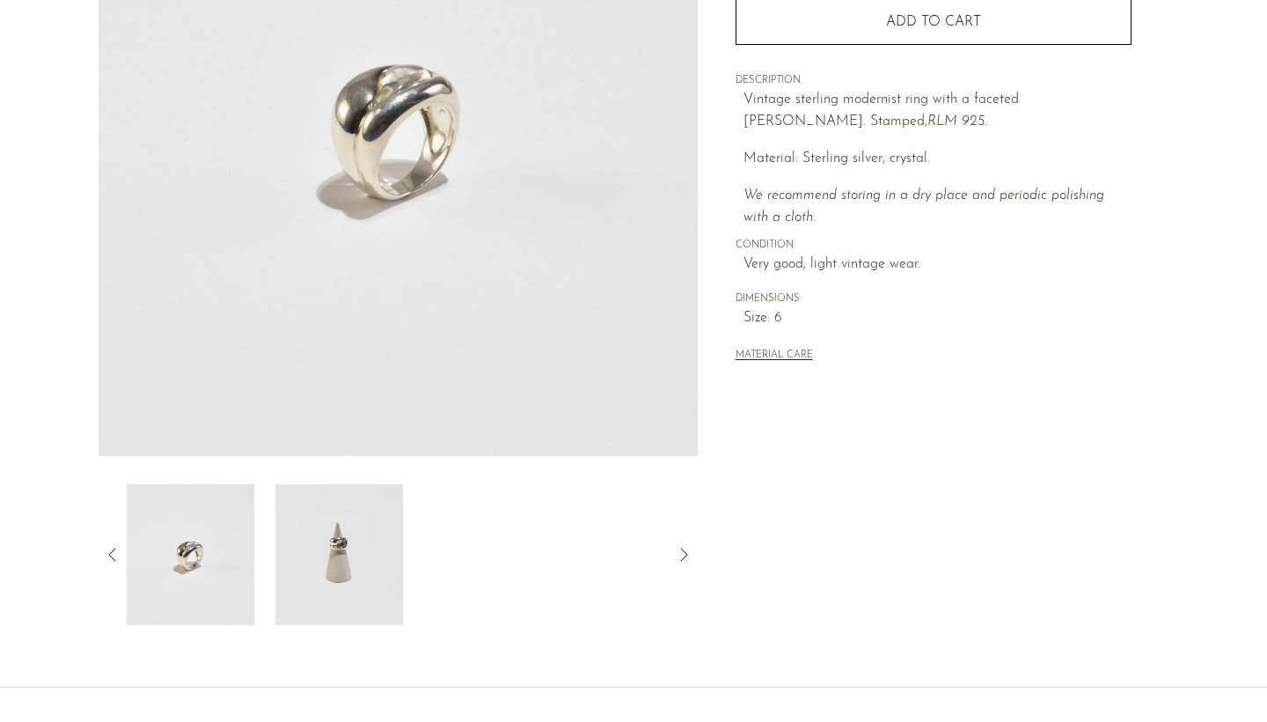
click at [211, 546] on img at bounding box center [191, 554] width 128 height 141
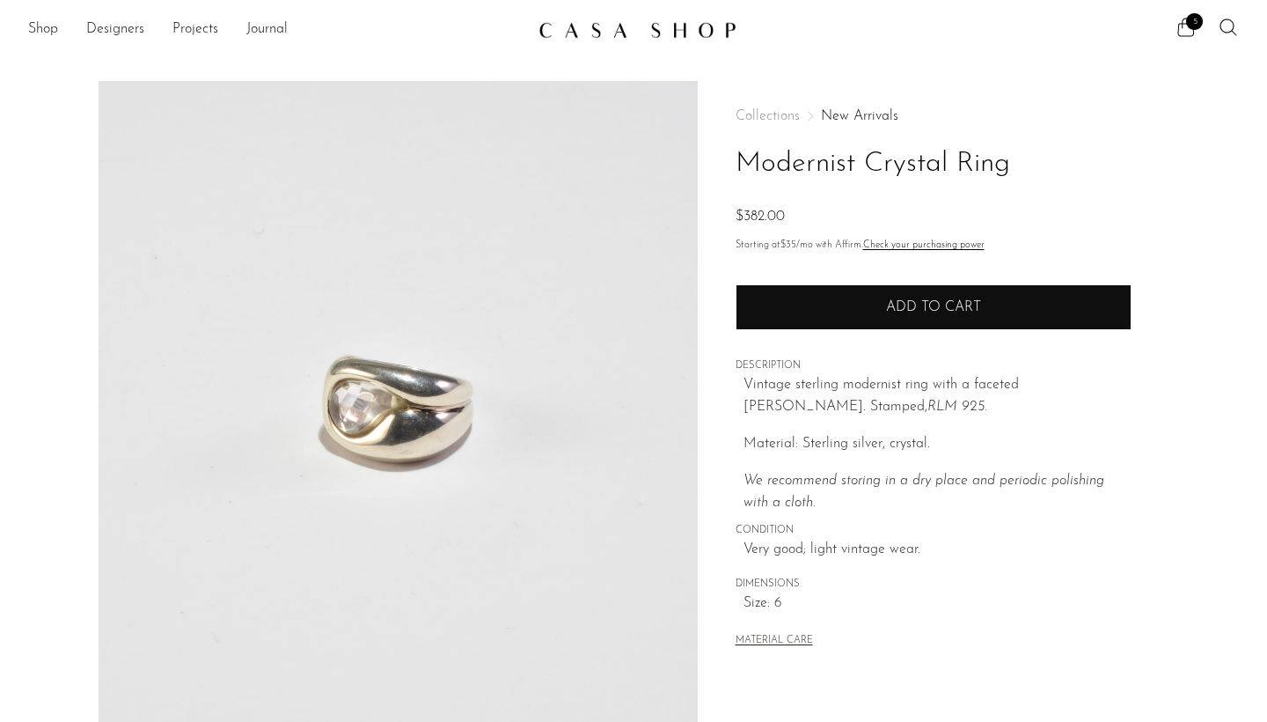
click at [898, 311] on span "Add to cart" at bounding box center [933, 307] width 95 height 14
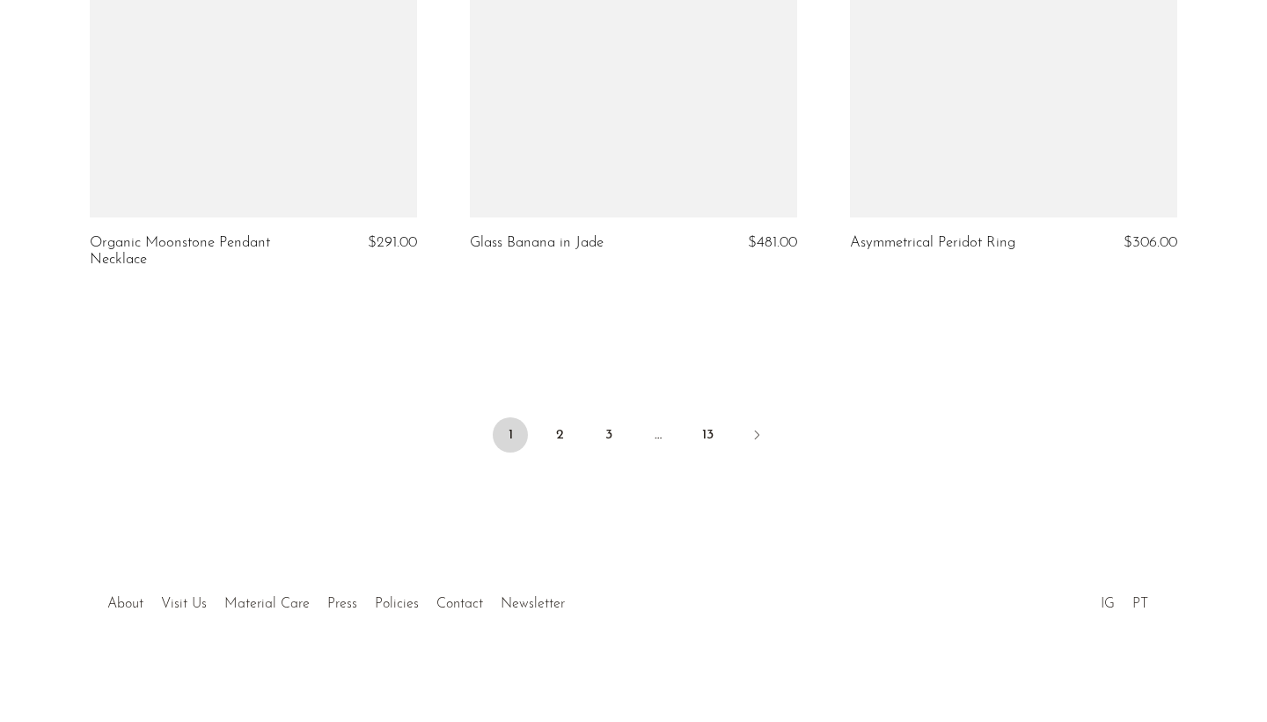
scroll to position [6325, 0]
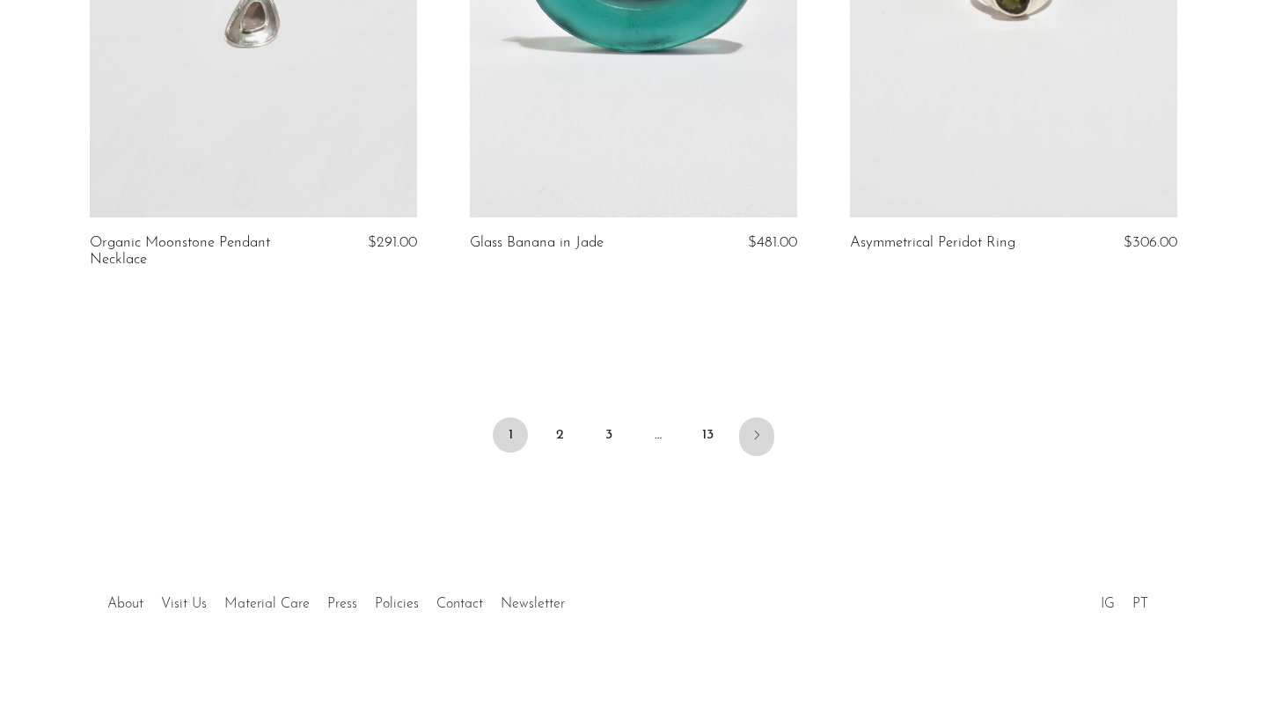
click at [758, 448] on link "Next" at bounding box center [756, 436] width 35 height 39
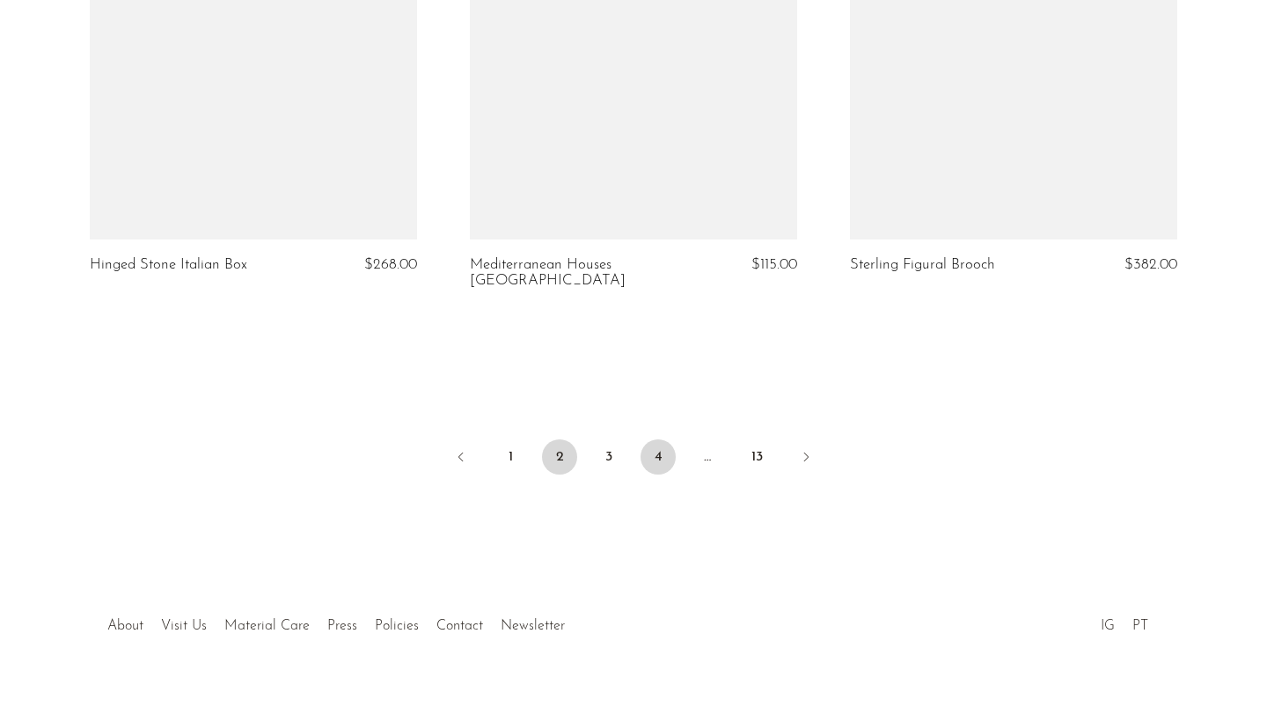
scroll to position [6309, 0]
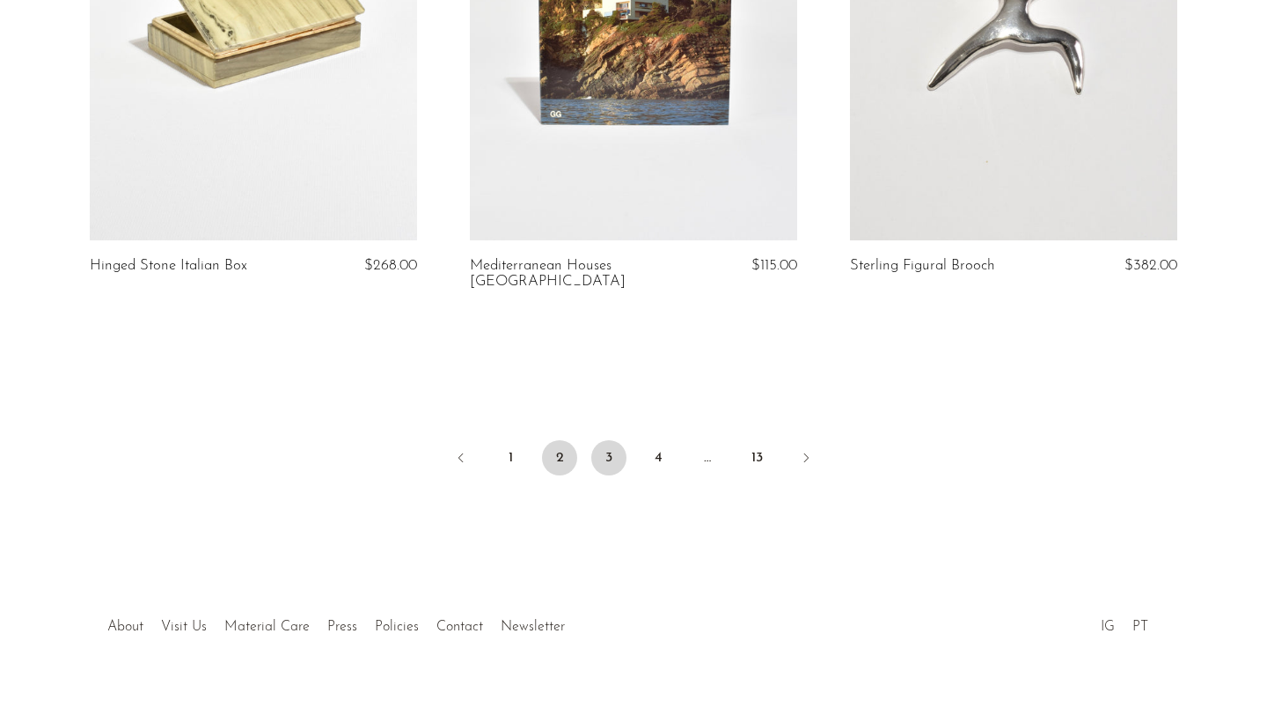
click at [623, 443] on link "3" at bounding box center [608, 457] width 35 height 35
click at [606, 440] on link "3" at bounding box center [608, 457] width 35 height 35
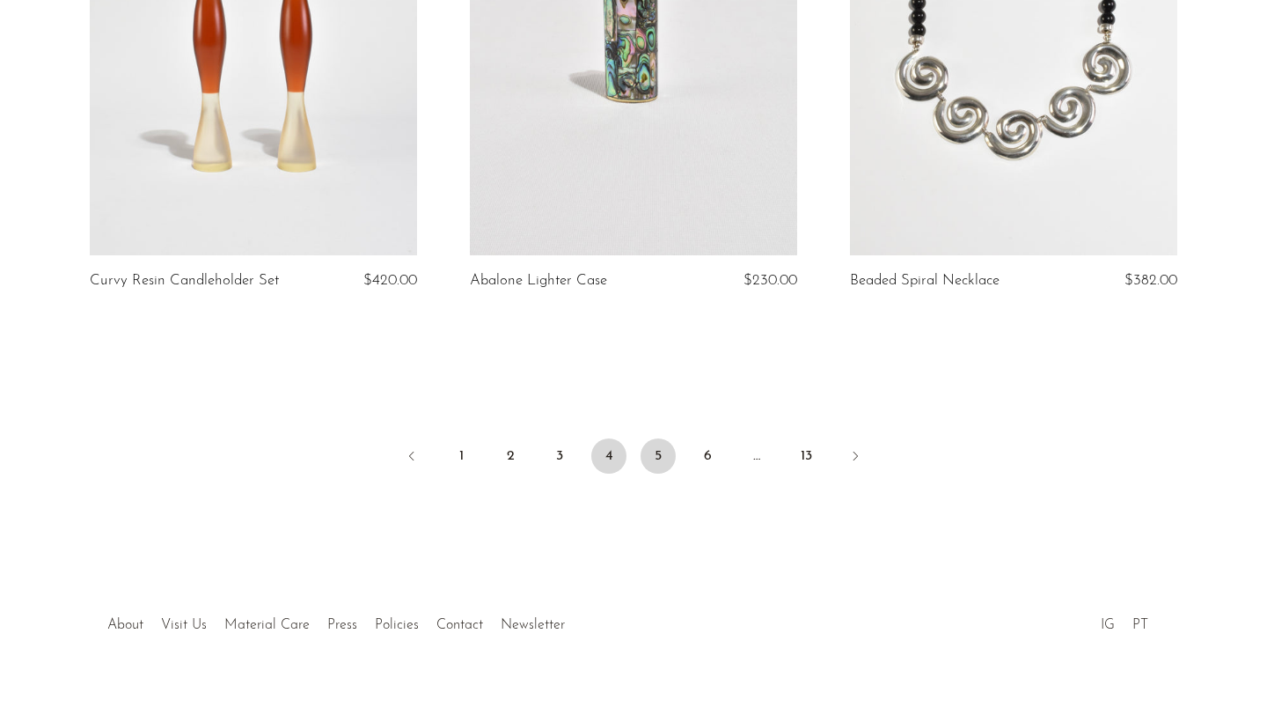
scroll to position [6293, 0]
click at [659, 439] on link "5" at bounding box center [658, 456] width 35 height 35
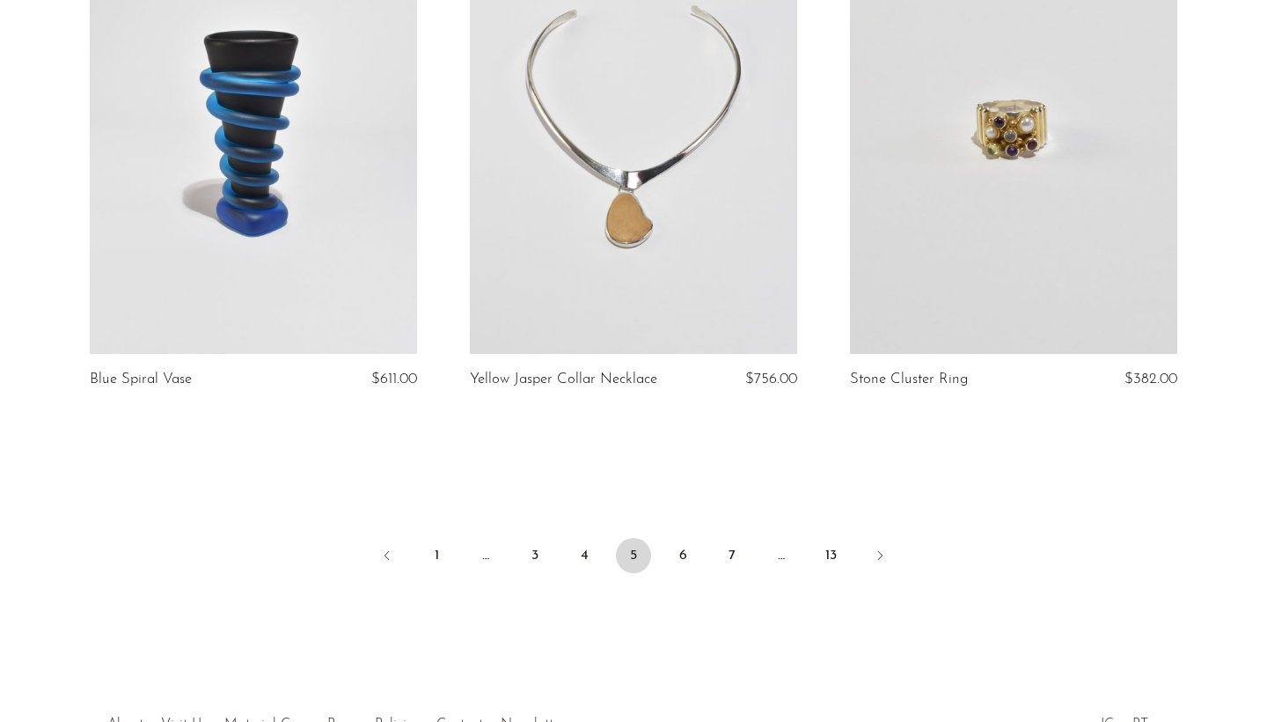
scroll to position [6212, 0]
click at [681, 548] on link "6" at bounding box center [682, 554] width 35 height 35
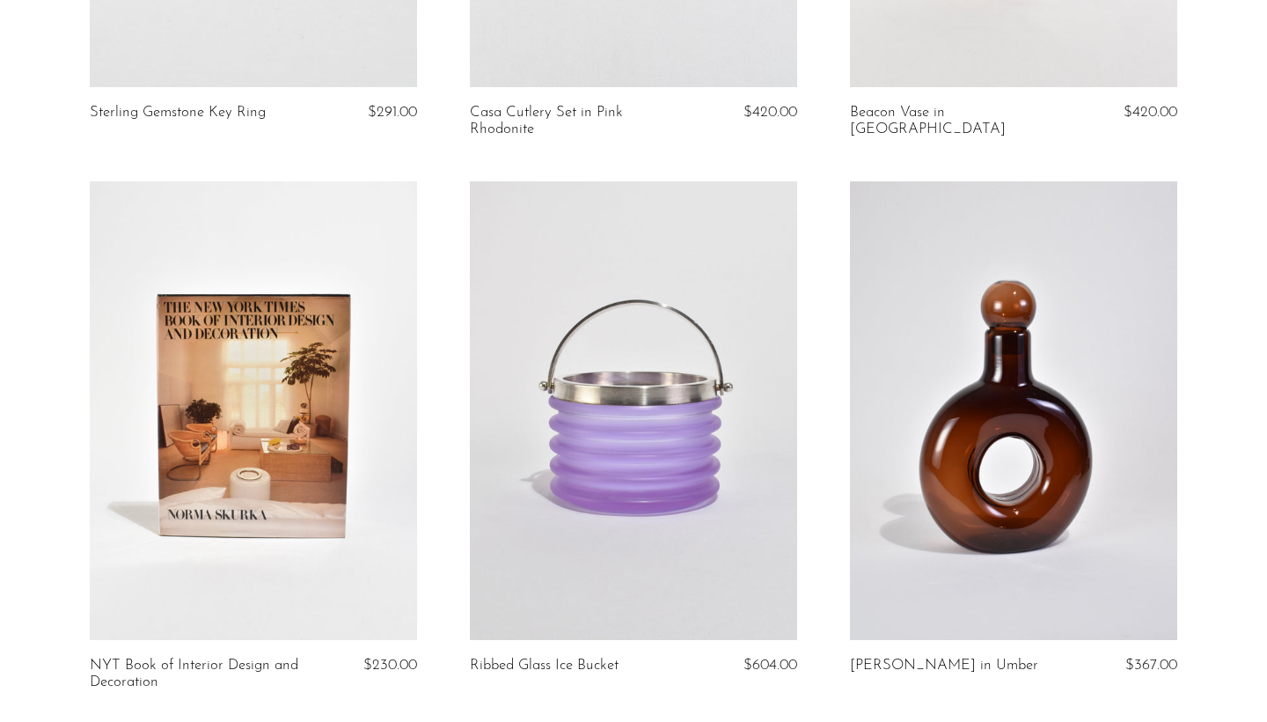
scroll to position [3250, 0]
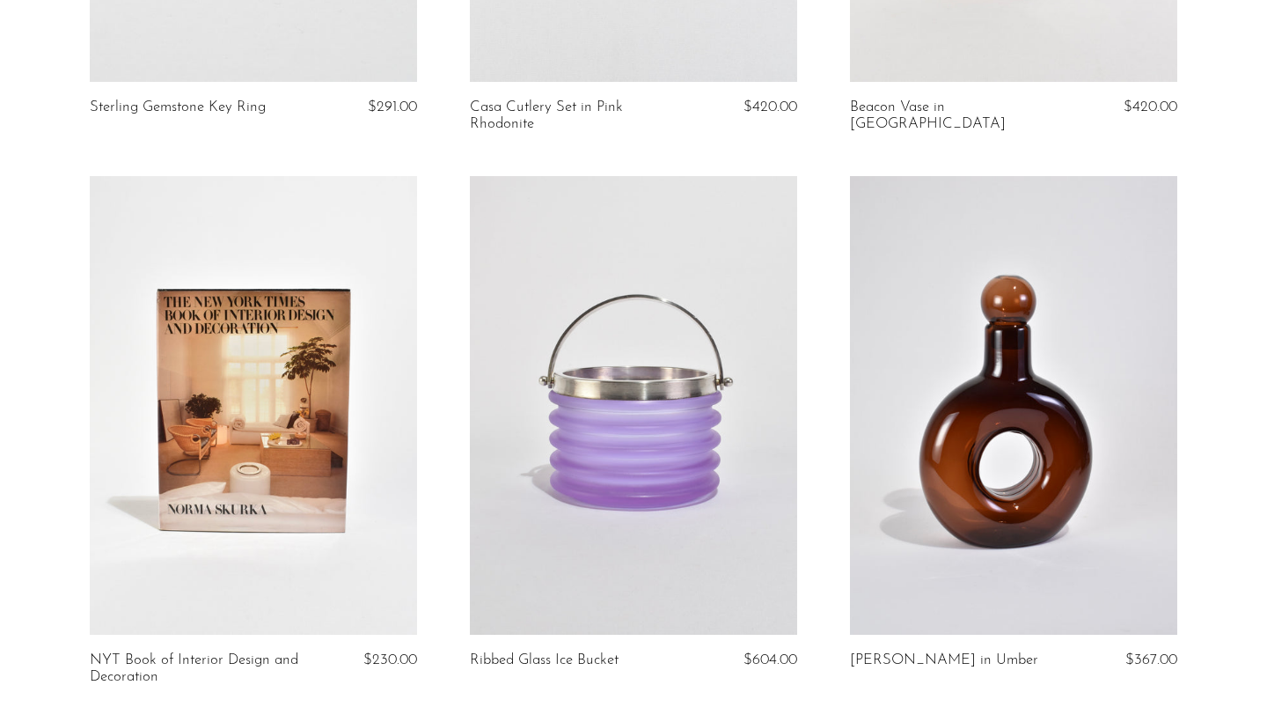
click at [656, 450] on link at bounding box center [633, 405] width 327 height 458
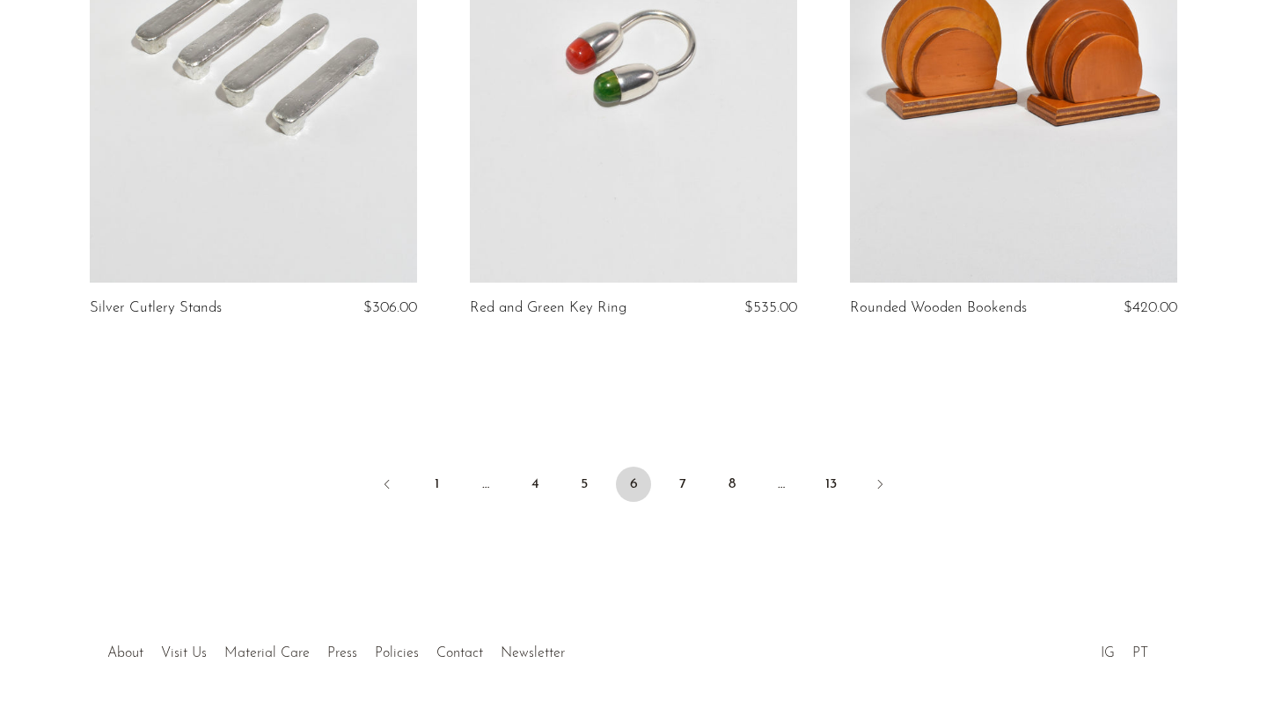
scroll to position [6357, 0]
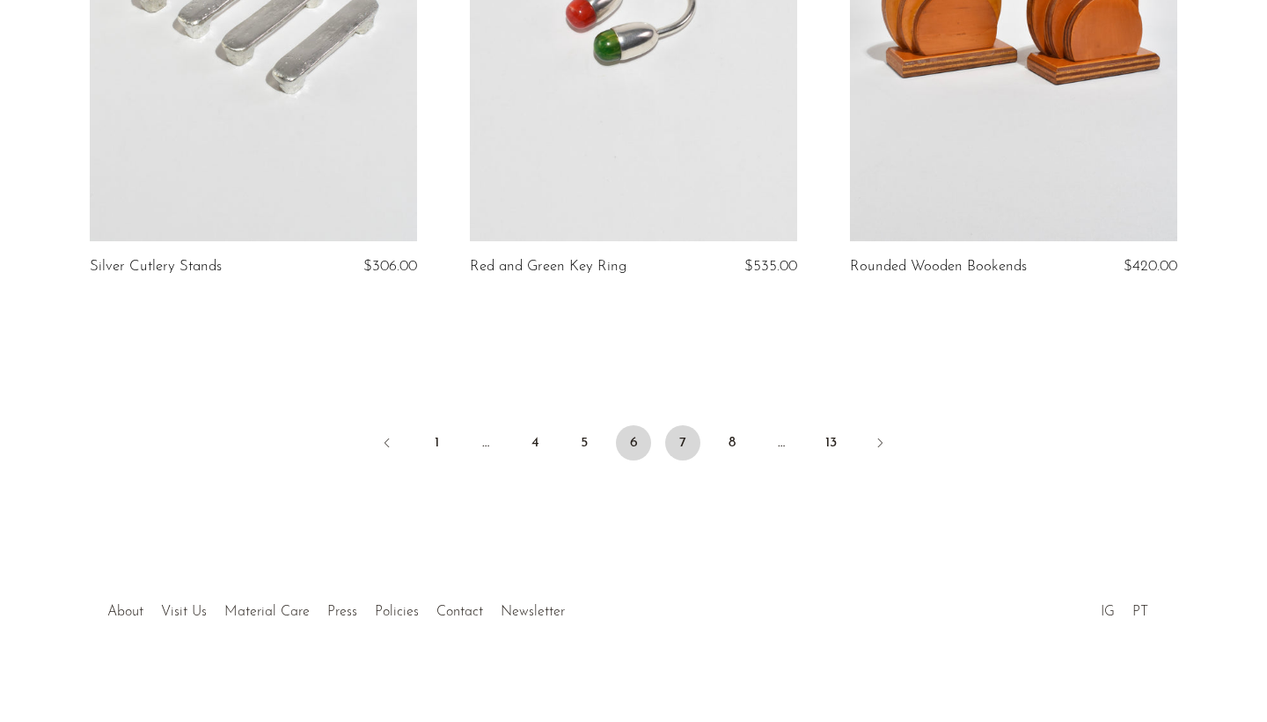
click at [678, 426] on link "7" at bounding box center [682, 442] width 35 height 35
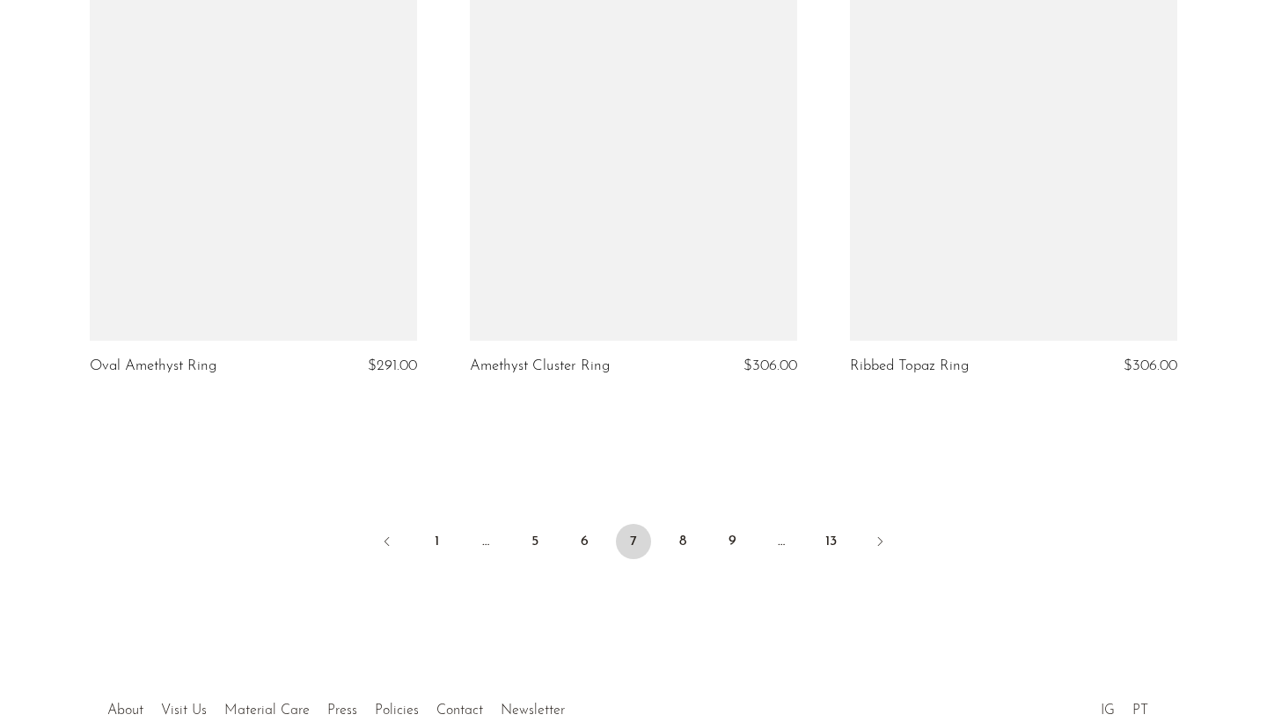
scroll to position [6192, 0]
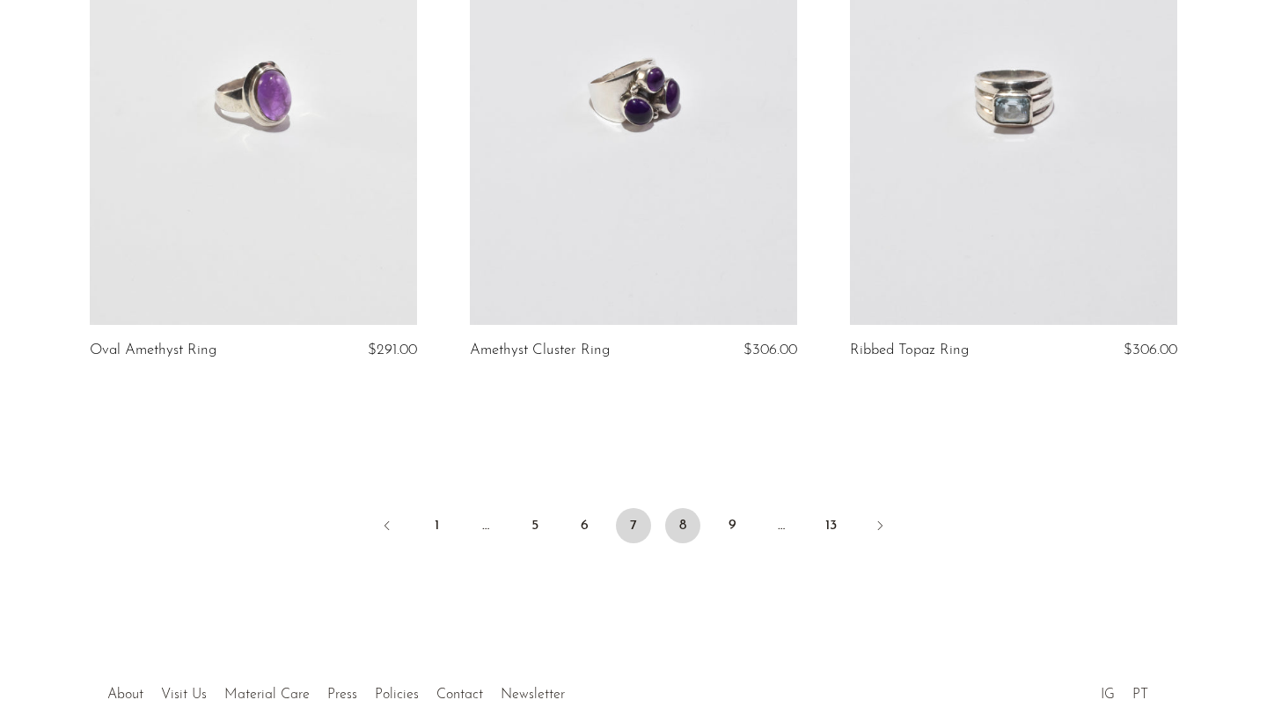
click at [680, 536] on link "8" at bounding box center [682, 525] width 35 height 35
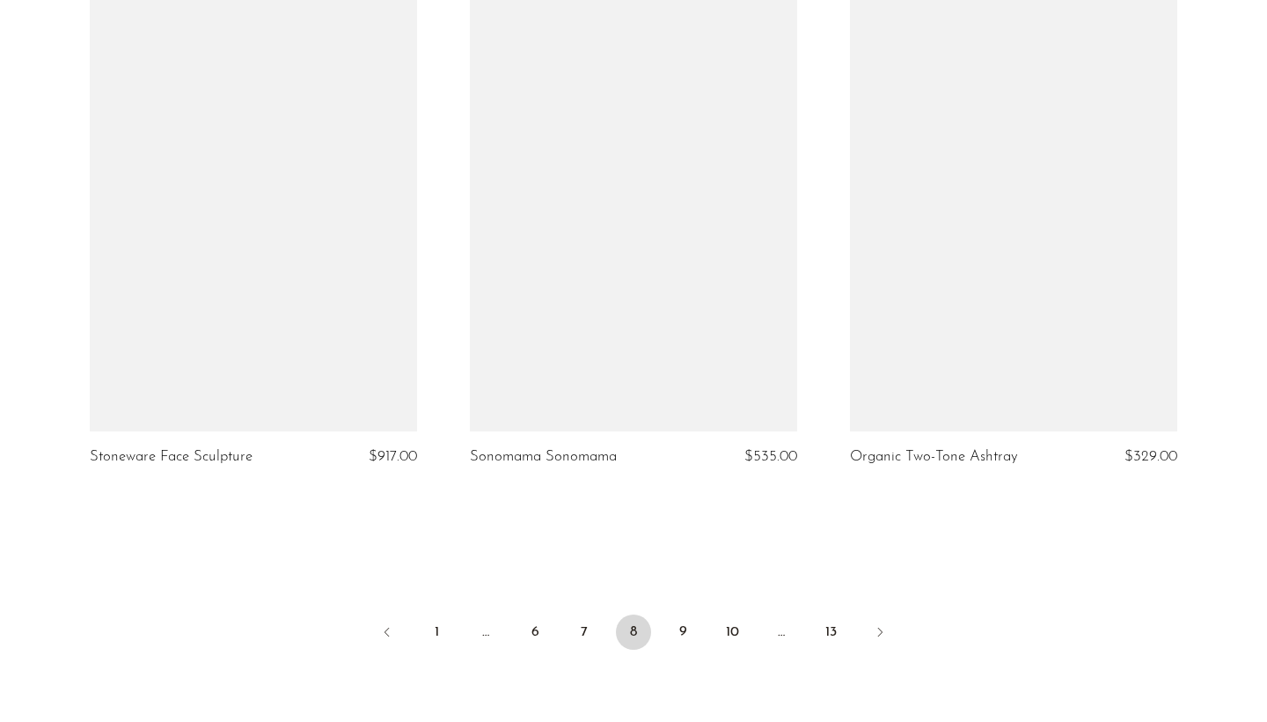
scroll to position [6125, 0]
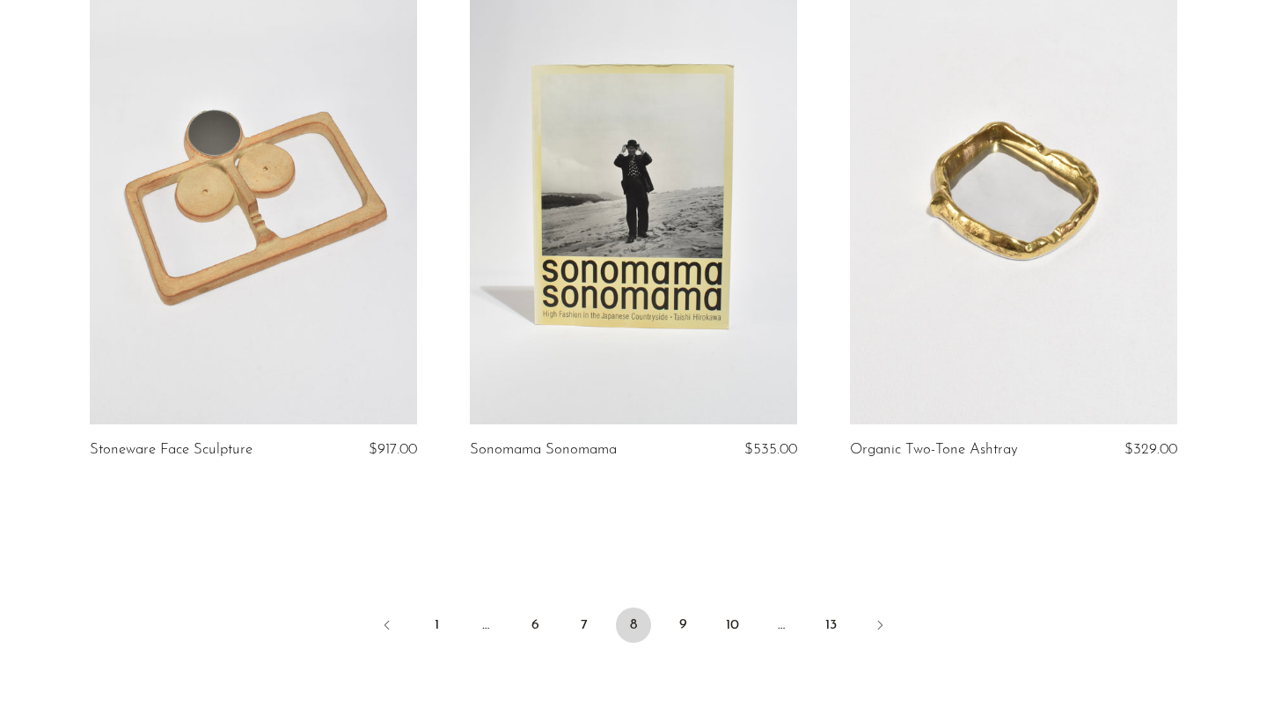
click at [668, 607] on li "9" at bounding box center [682, 626] width 35 height 39
click at [683, 607] on link "9" at bounding box center [682, 624] width 35 height 35
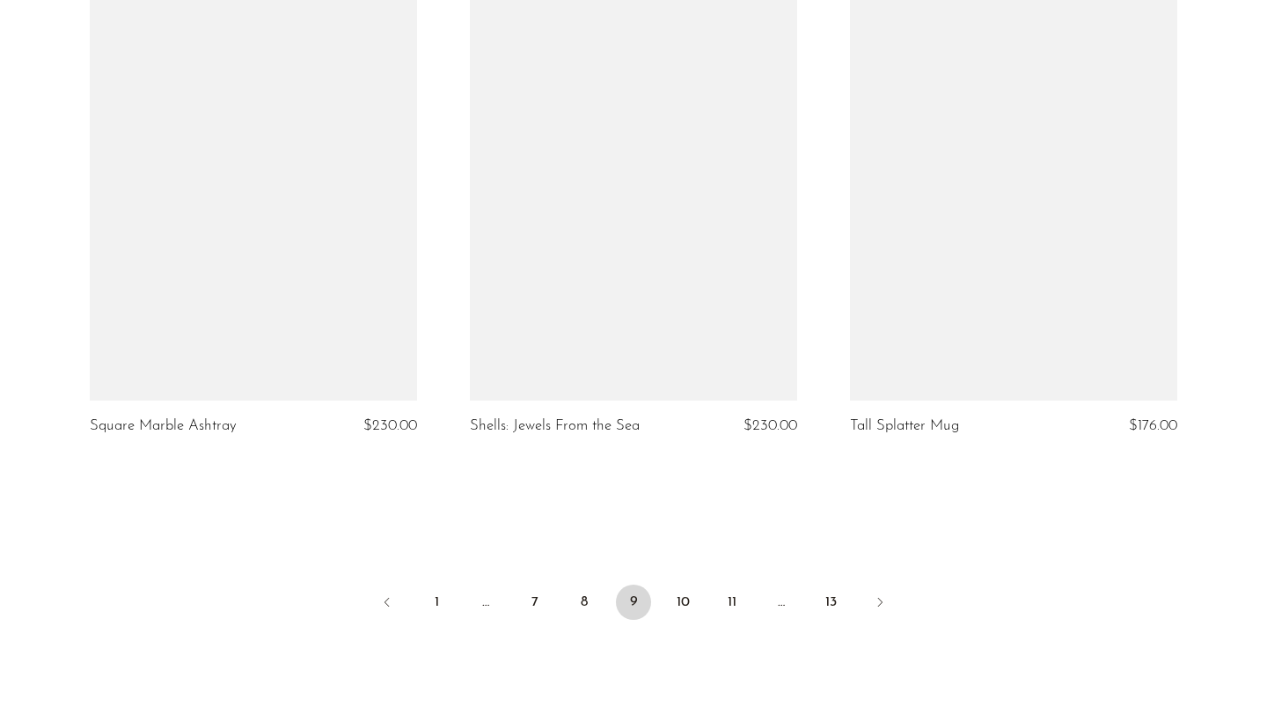
scroll to position [6162, 0]
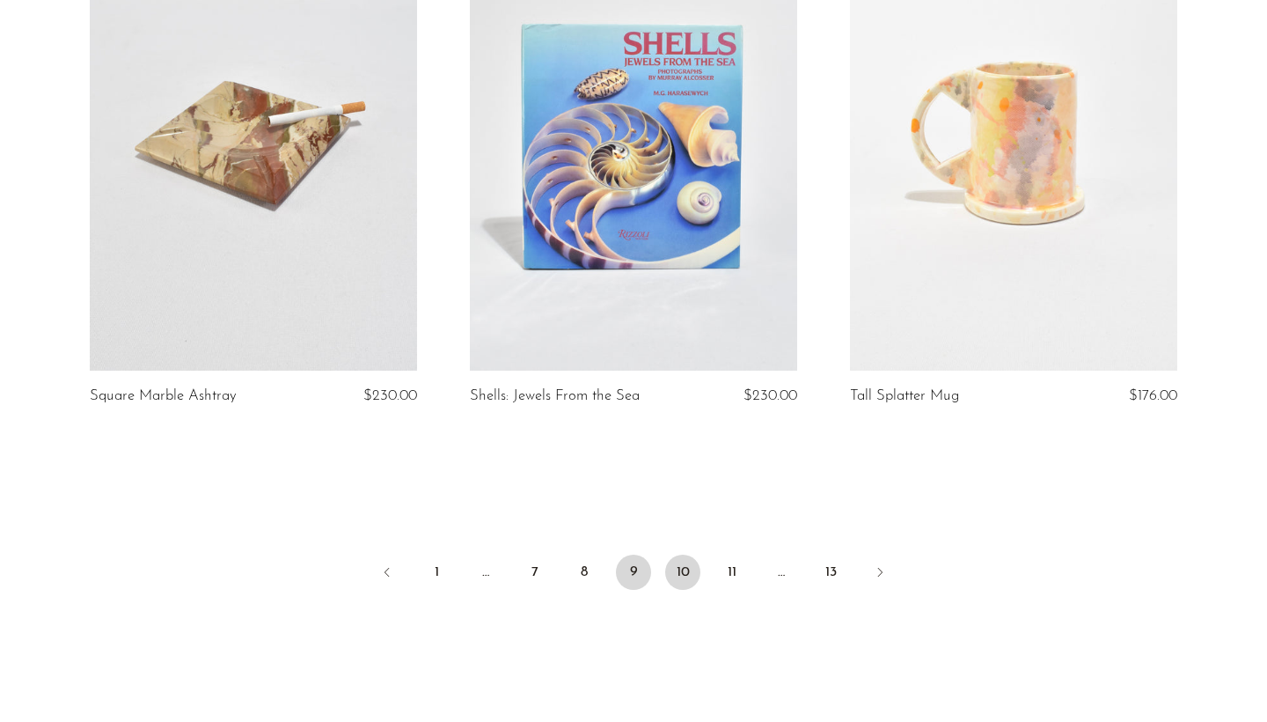
click at [692, 554] on link "10" at bounding box center [682, 571] width 35 height 35
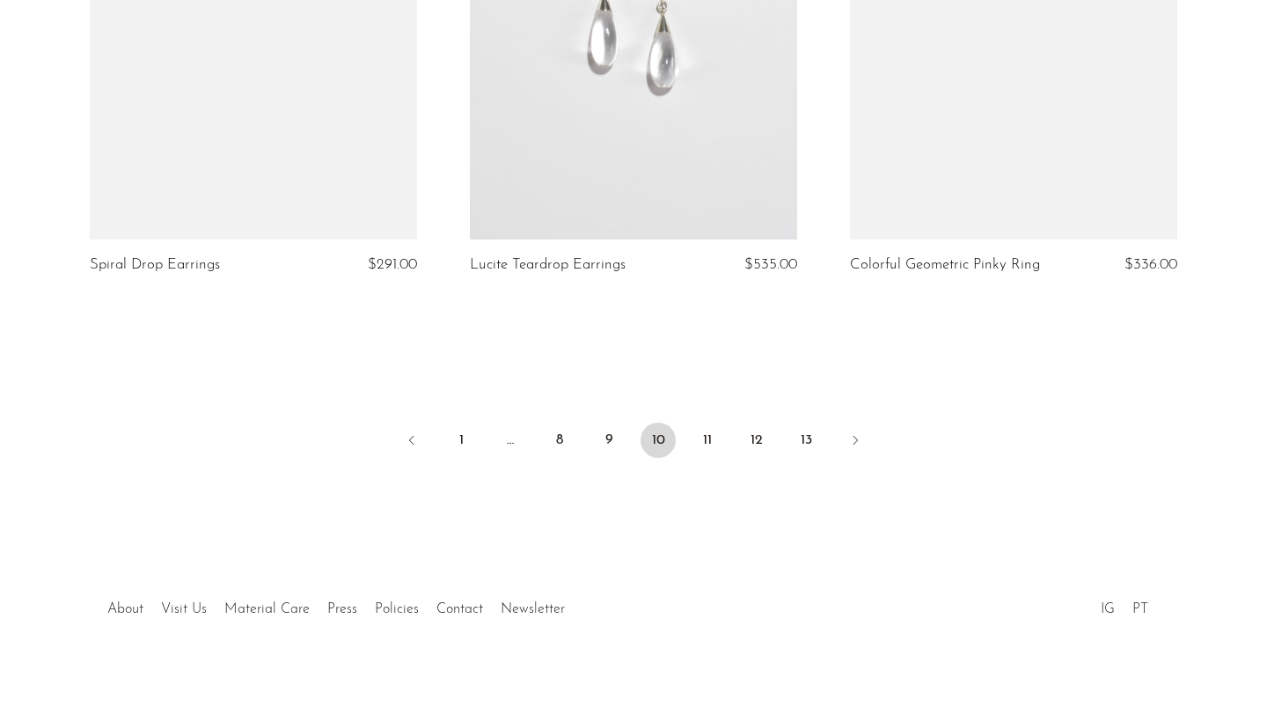
scroll to position [6309, 0]
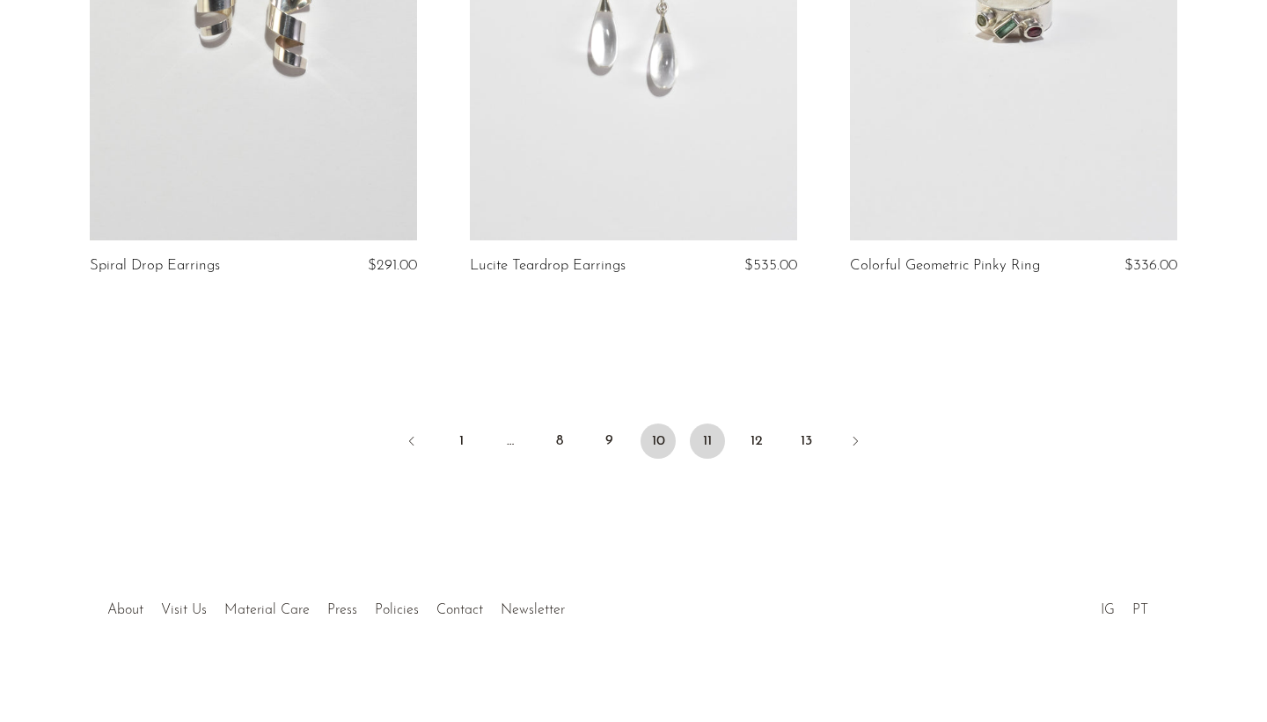
click at [708, 430] on link "11" at bounding box center [707, 440] width 35 height 35
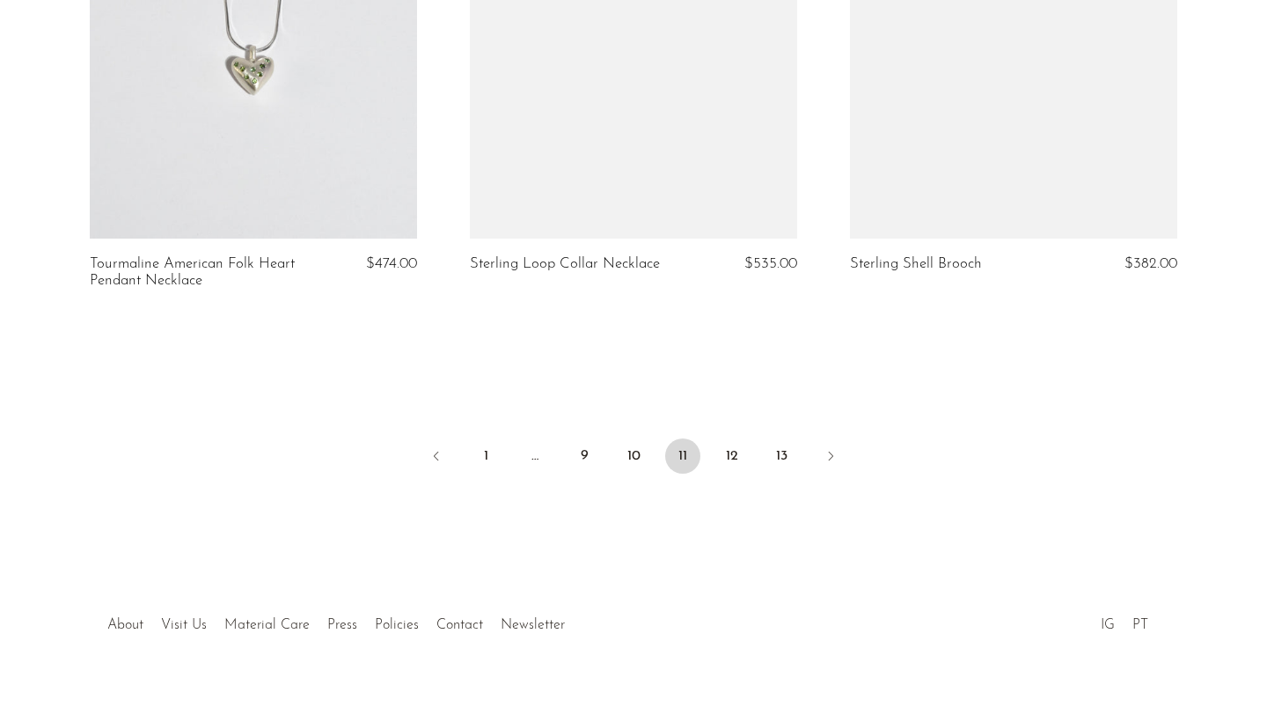
scroll to position [6325, 0]
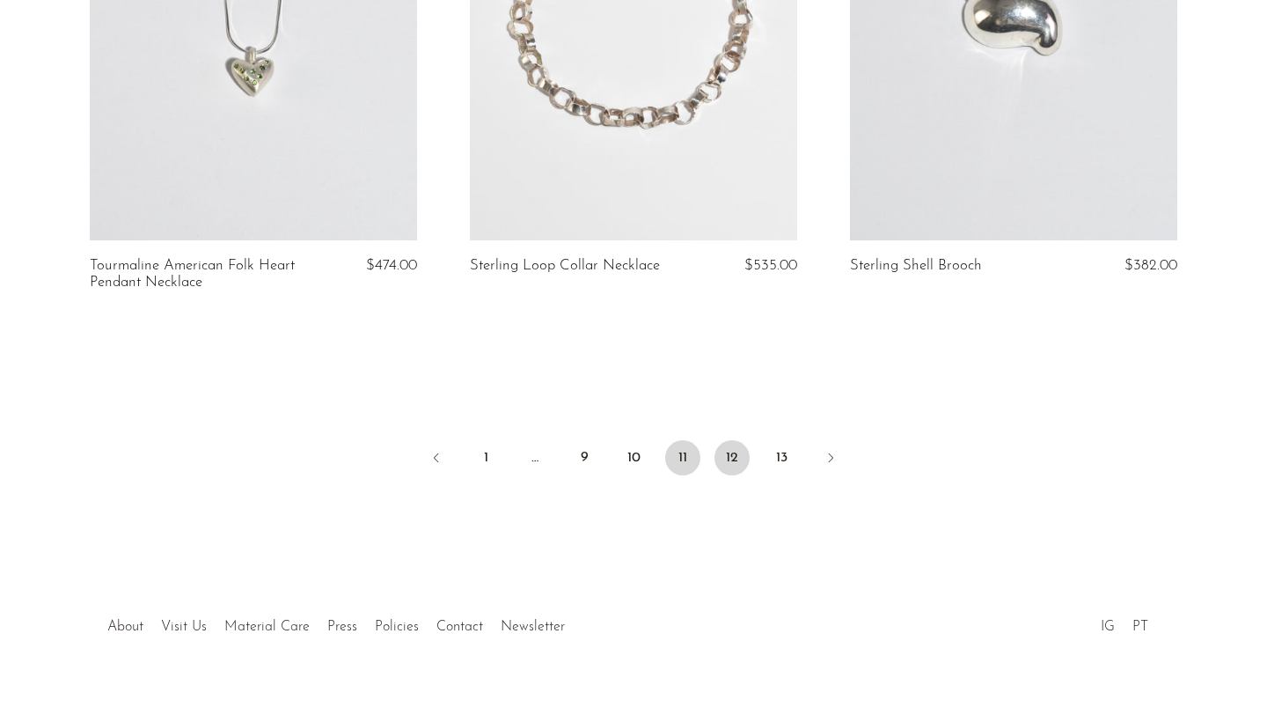
click at [726, 440] on link "12" at bounding box center [731, 457] width 35 height 35
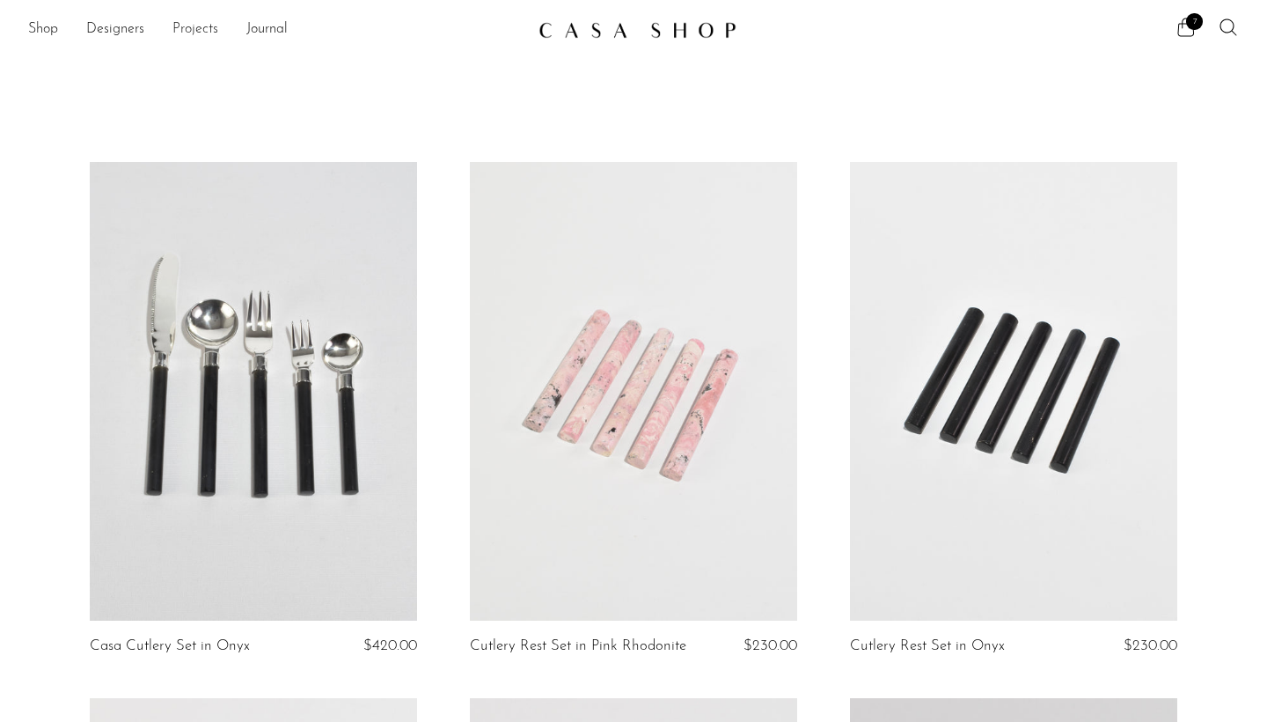
click at [203, 25] on link "Projects" at bounding box center [195, 29] width 46 height 23
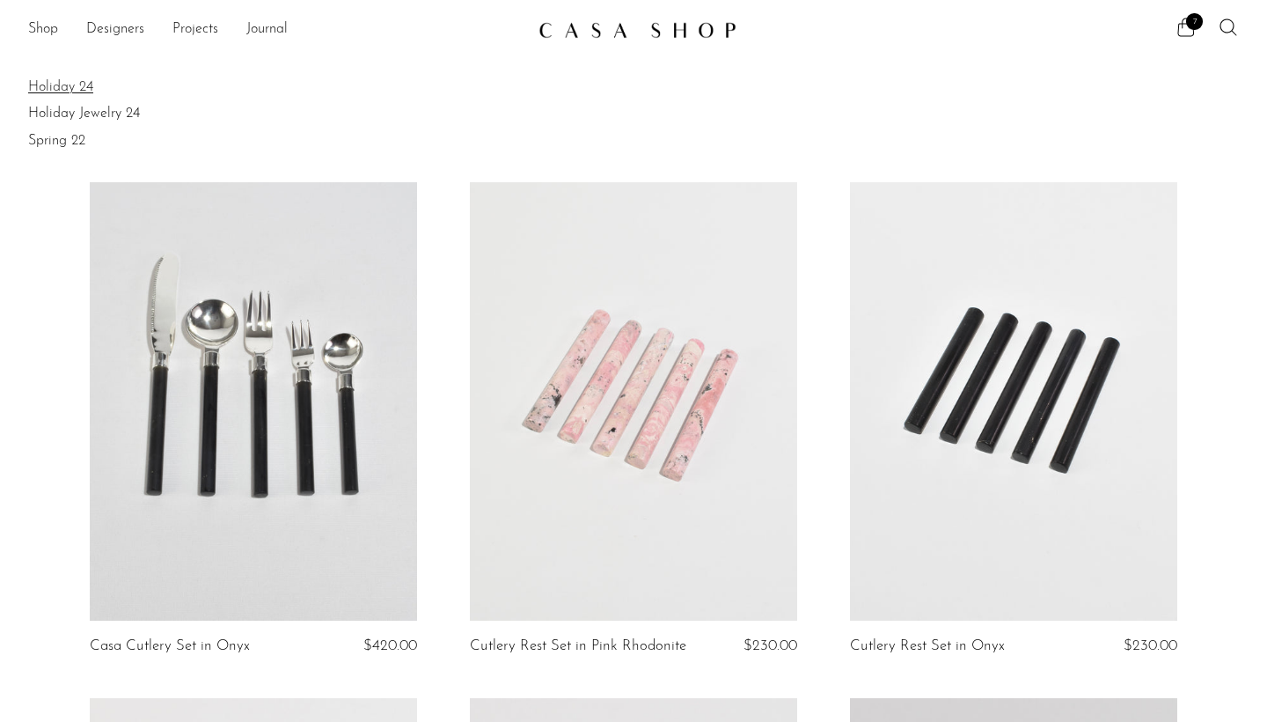
click at [86, 82] on link "Holiday 24" at bounding box center [633, 86] width 1211 height 19
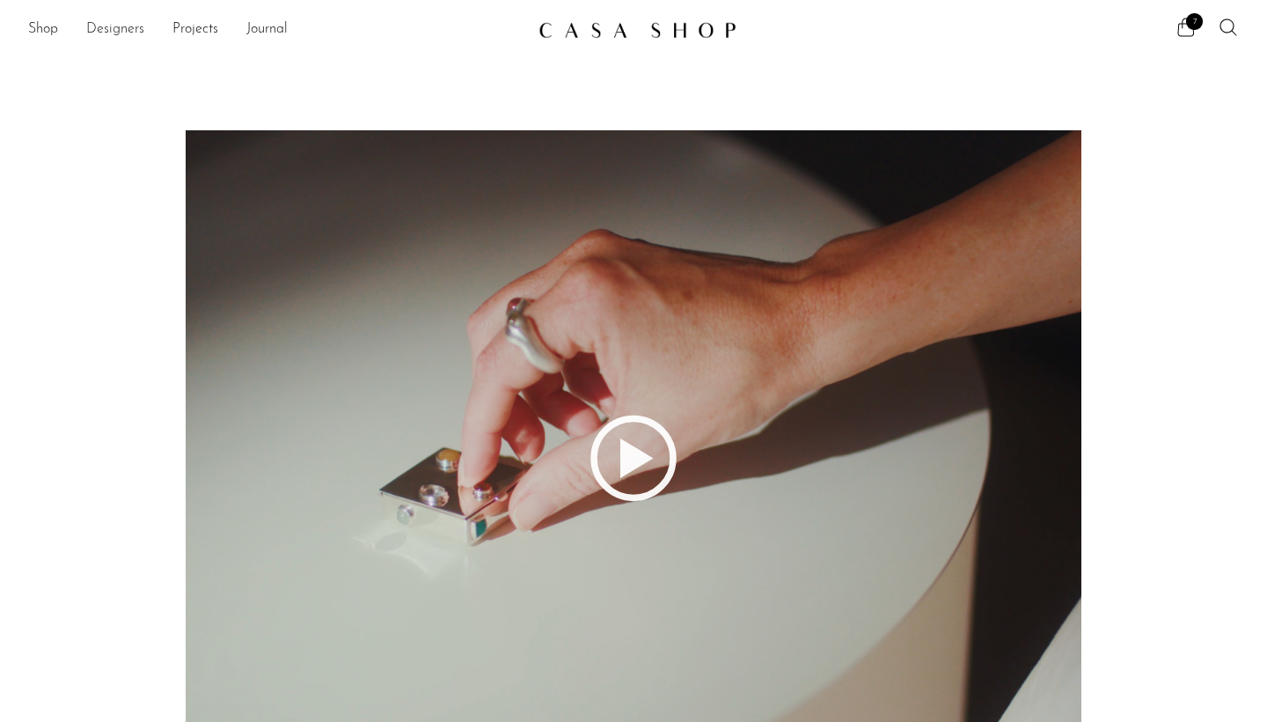
click at [130, 31] on link "Designers" at bounding box center [115, 29] width 58 height 23
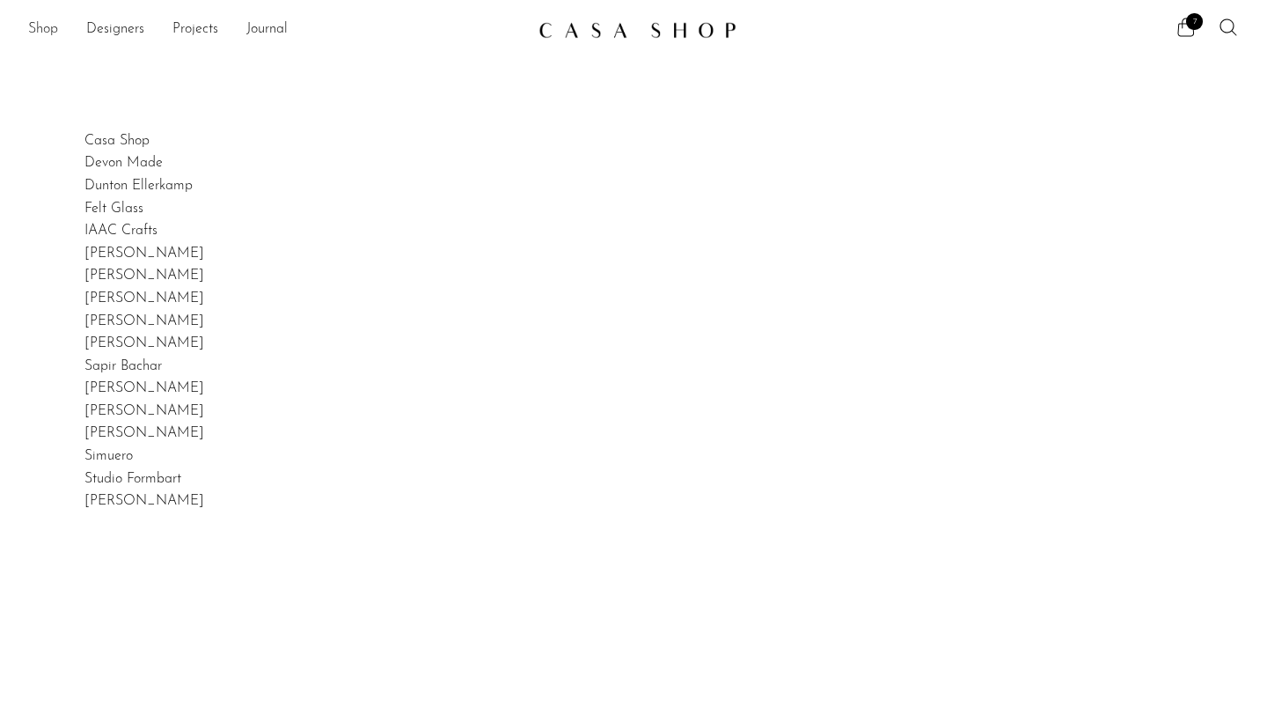
click at [48, 34] on link "Shop" at bounding box center [43, 29] width 30 height 23
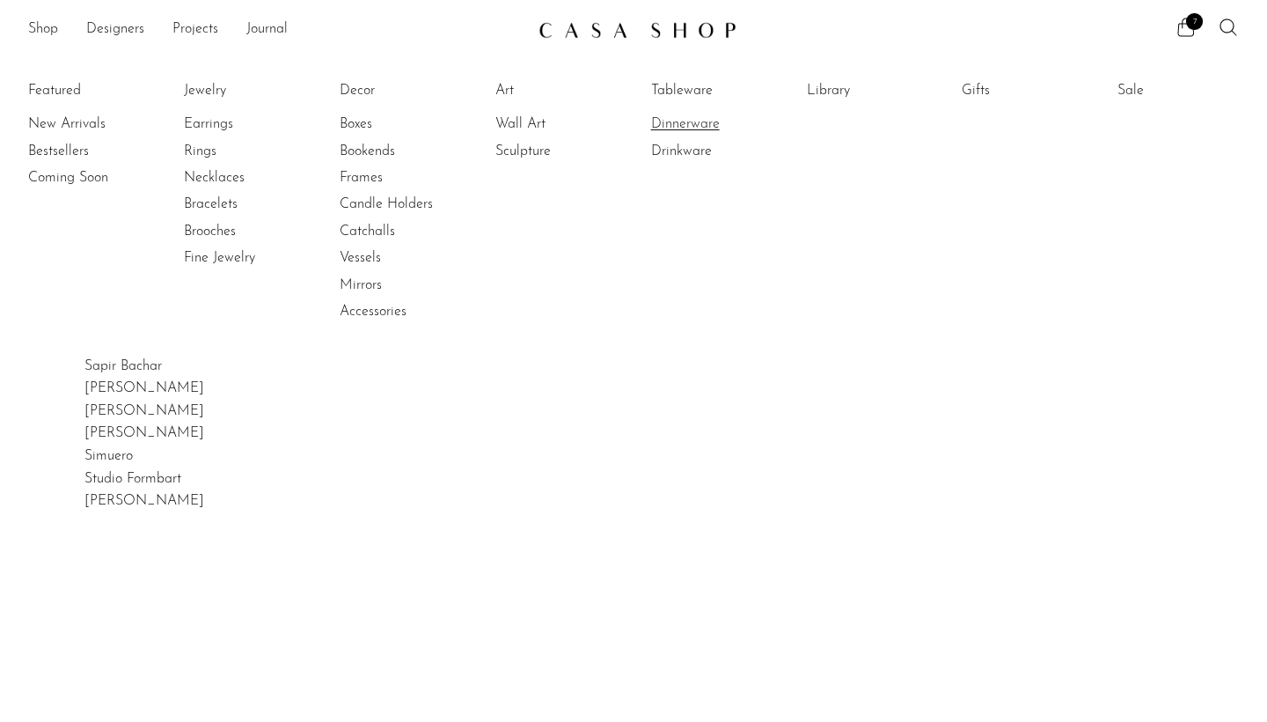
click at [678, 128] on link "Dinnerware" at bounding box center [717, 123] width 132 height 19
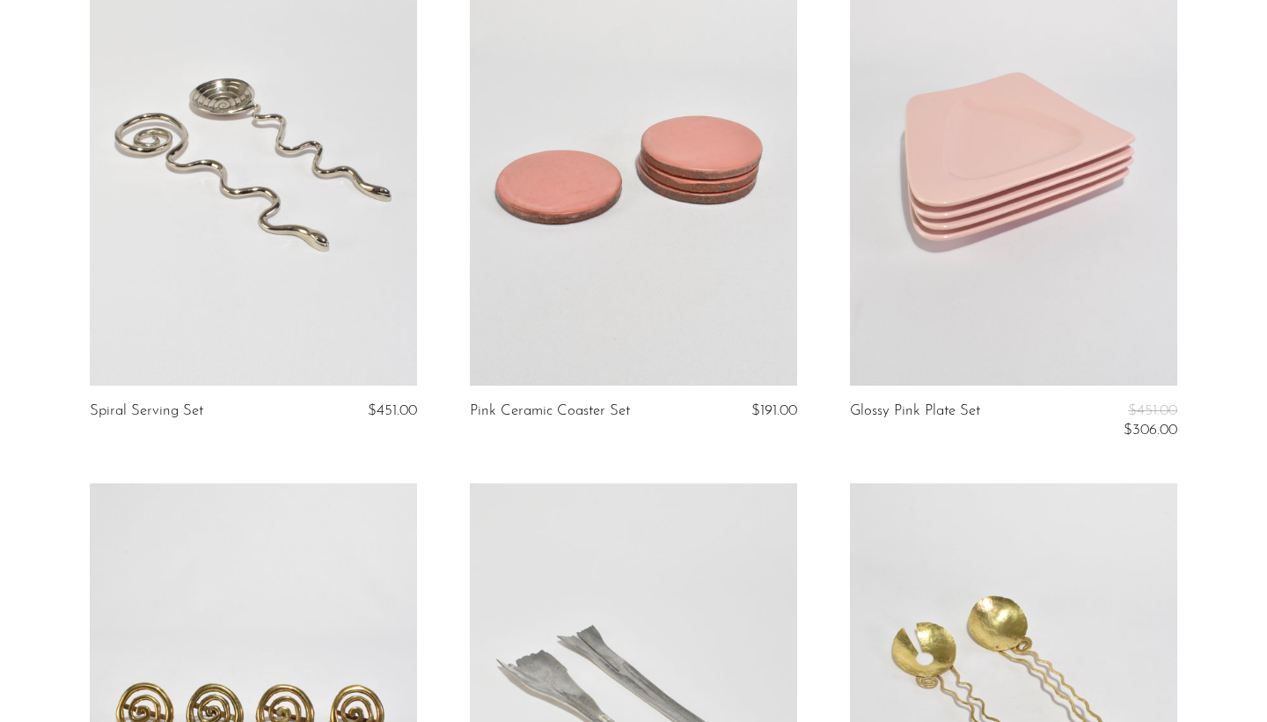
scroll to position [3488, 0]
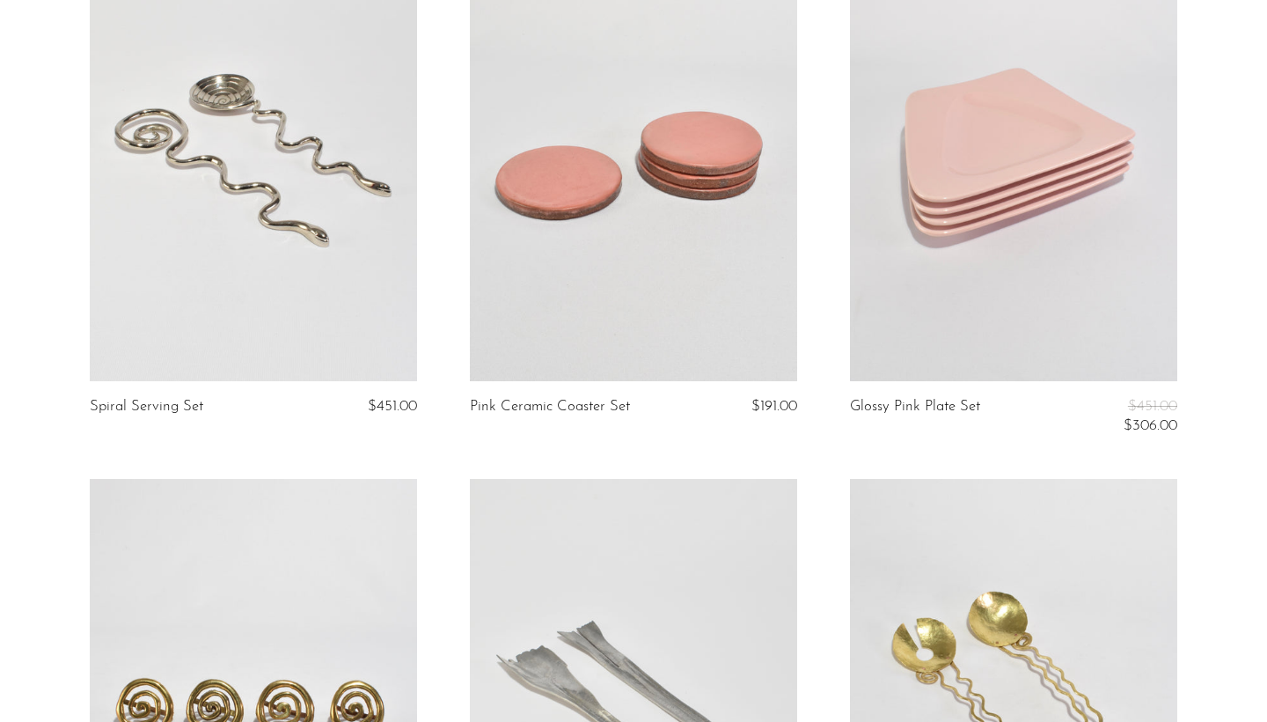
click at [1052, 141] on link at bounding box center [1013, 152] width 327 height 458
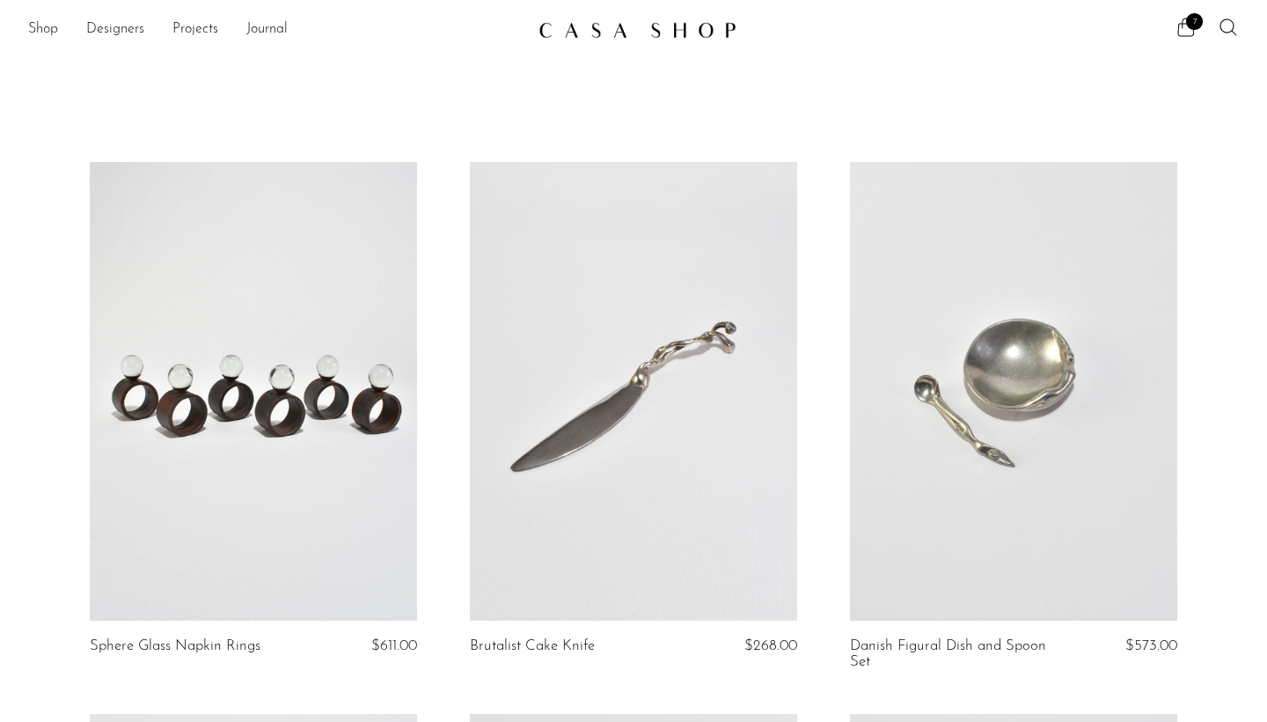
scroll to position [0, 0]
click at [40, 21] on link "Shop" at bounding box center [43, 29] width 30 height 23
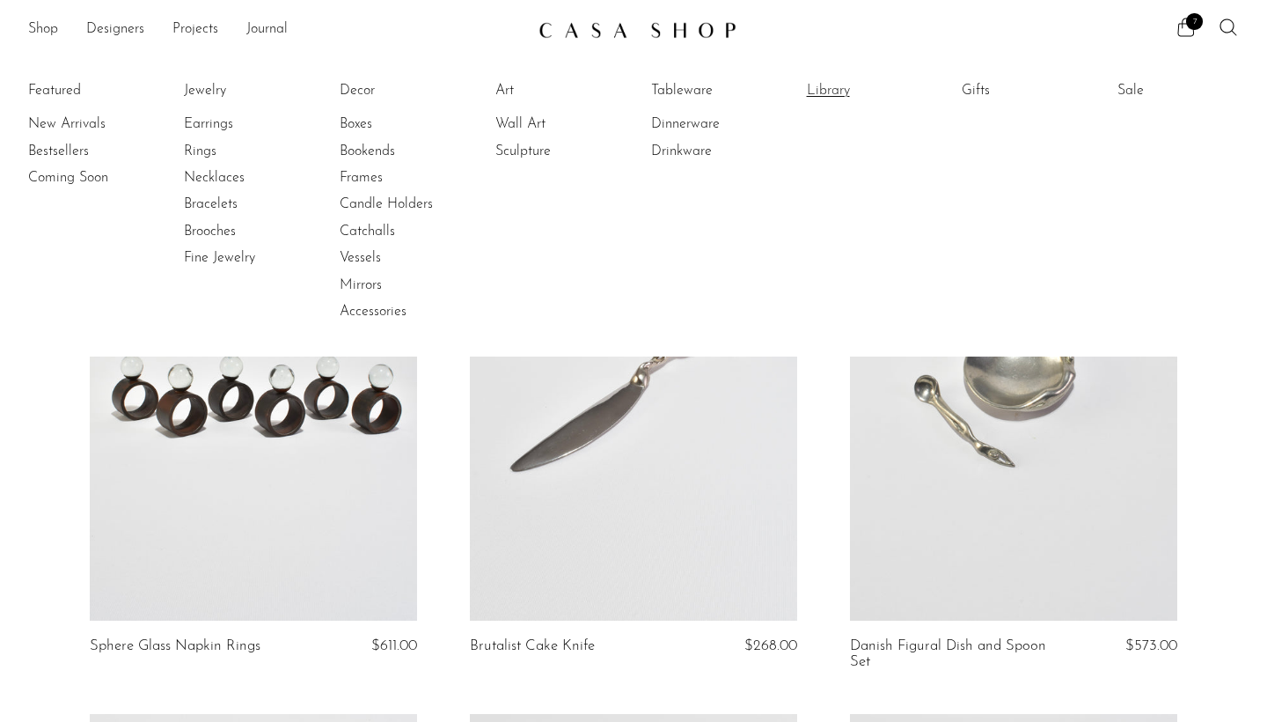
click at [826, 90] on link "Library" at bounding box center [873, 90] width 132 height 19
